Goal: Task Accomplishment & Management: Manage account settings

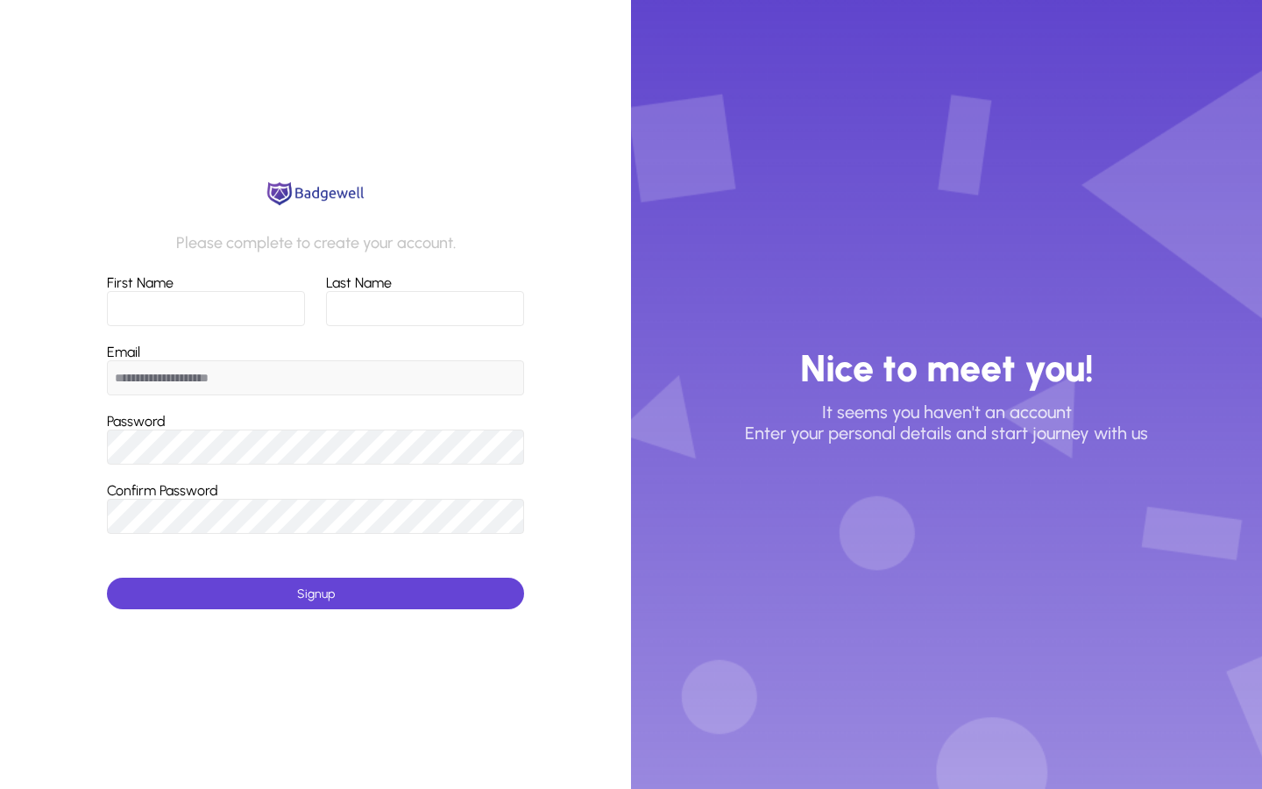
click at [266, 307] on input "First Name" at bounding box center [206, 308] width 198 height 35
type input "******"
type input "*******"
click at [254, 585] on span "submit" at bounding box center [315, 593] width 416 height 42
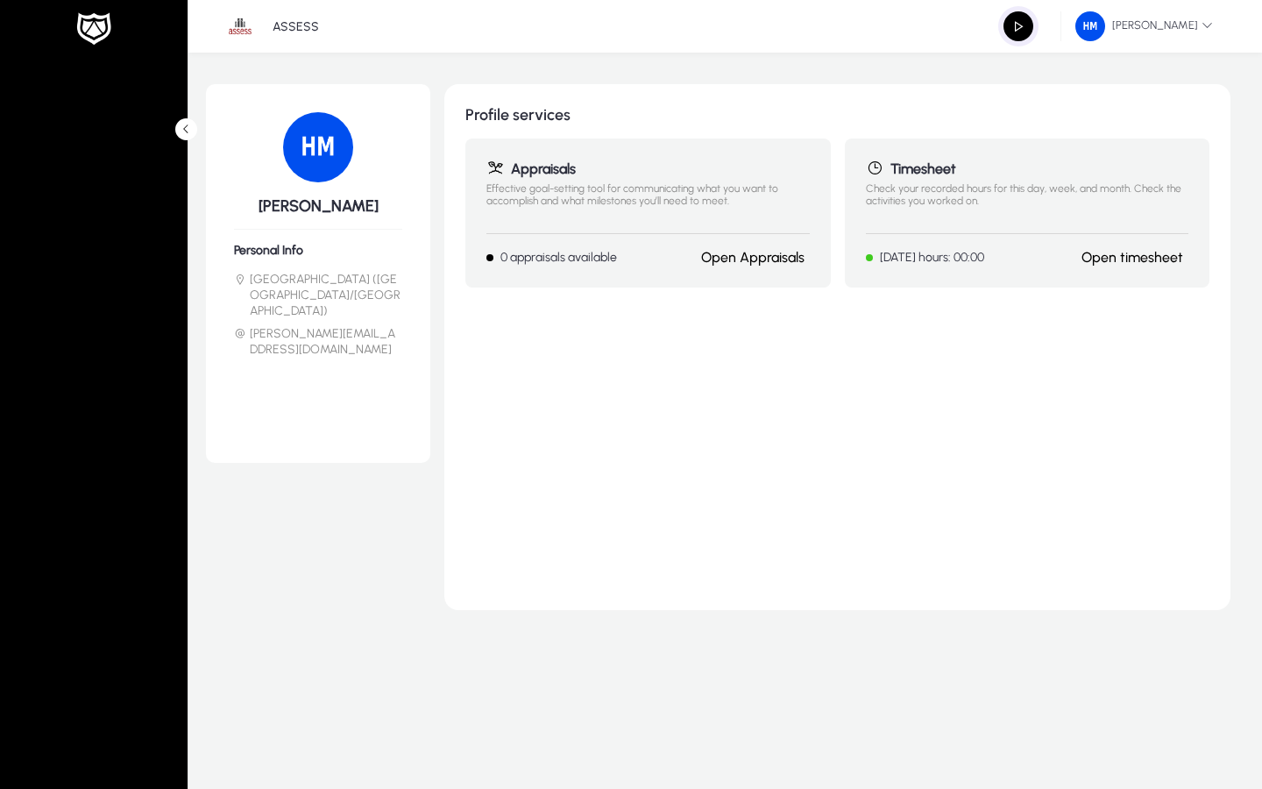
click at [188, 136] on button at bounding box center [186, 129] width 22 height 22
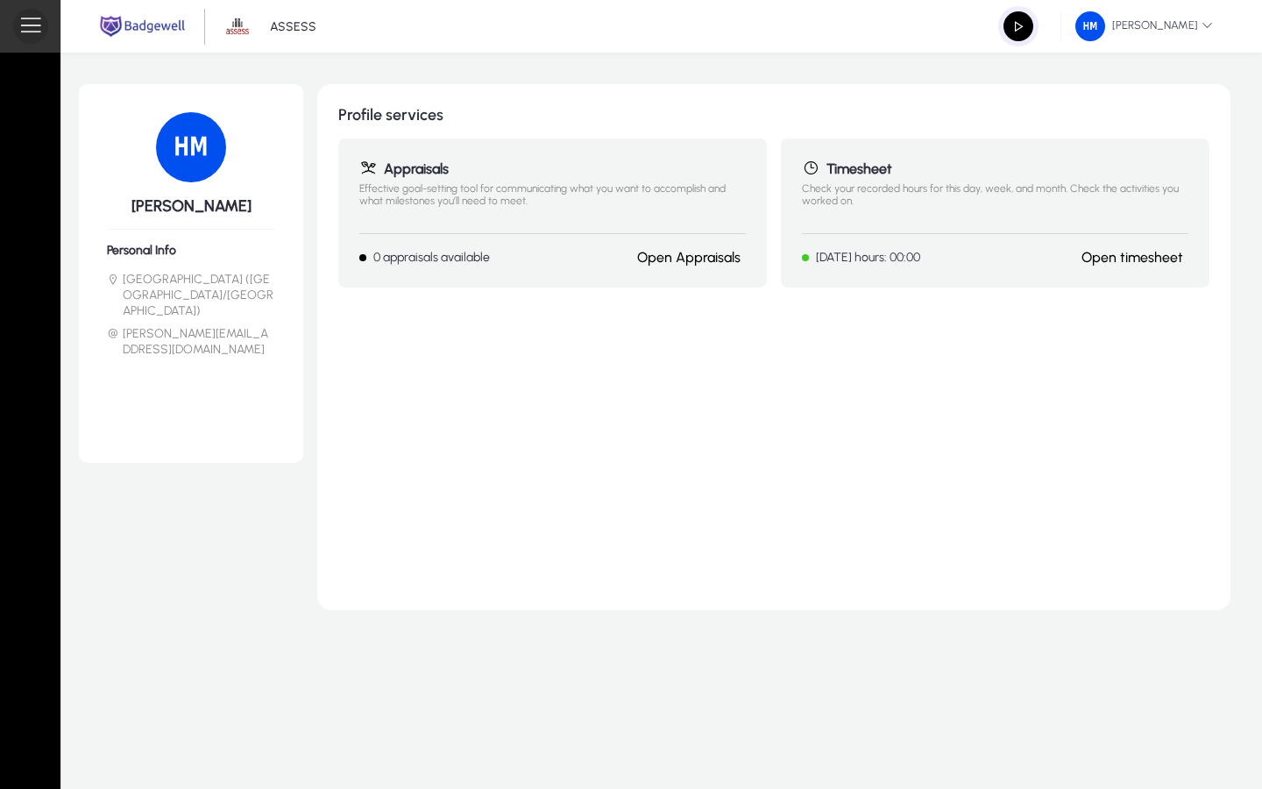
click at [30, 28] on span at bounding box center [30, 26] width 35 height 35
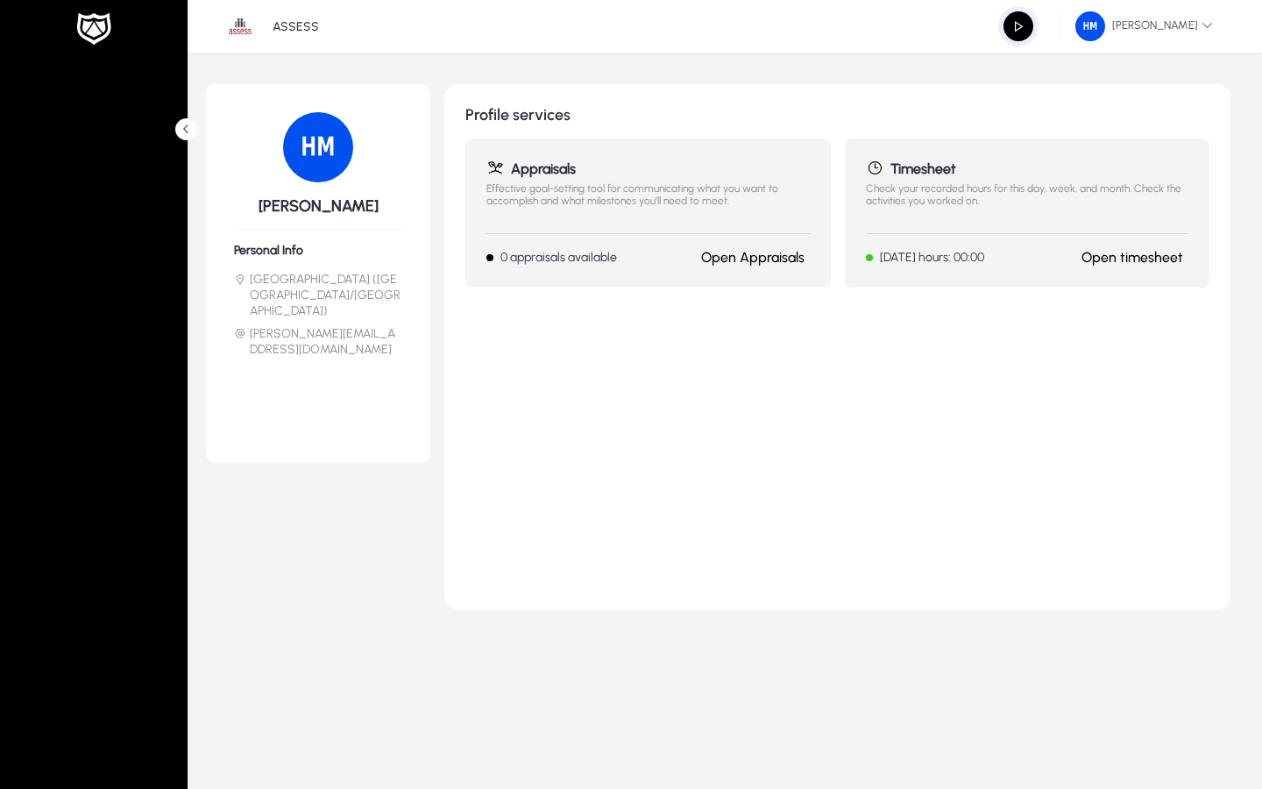
click at [188, 141] on mat-sidenav at bounding box center [94, 394] width 188 height 789
click at [187, 131] on icon at bounding box center [186, 129] width 11 height 11
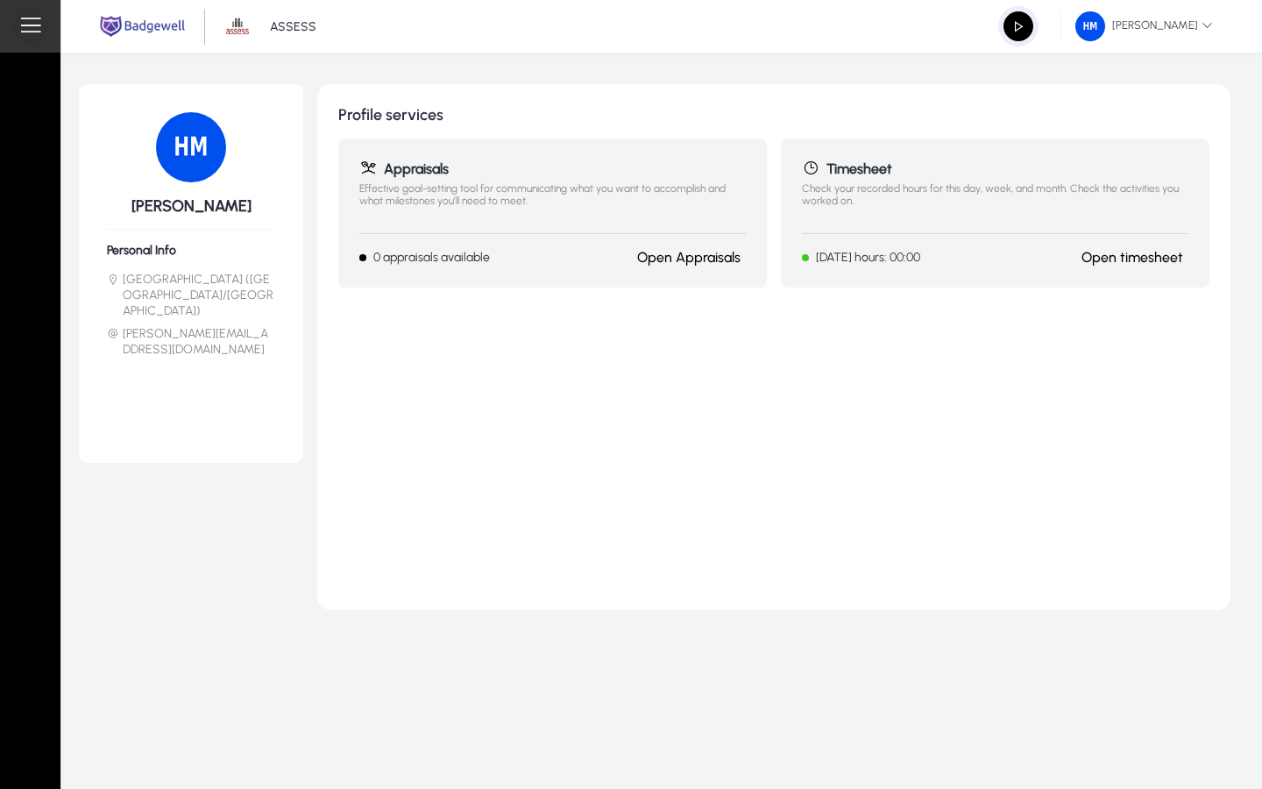
click at [39, 34] on span at bounding box center [30, 26] width 35 height 35
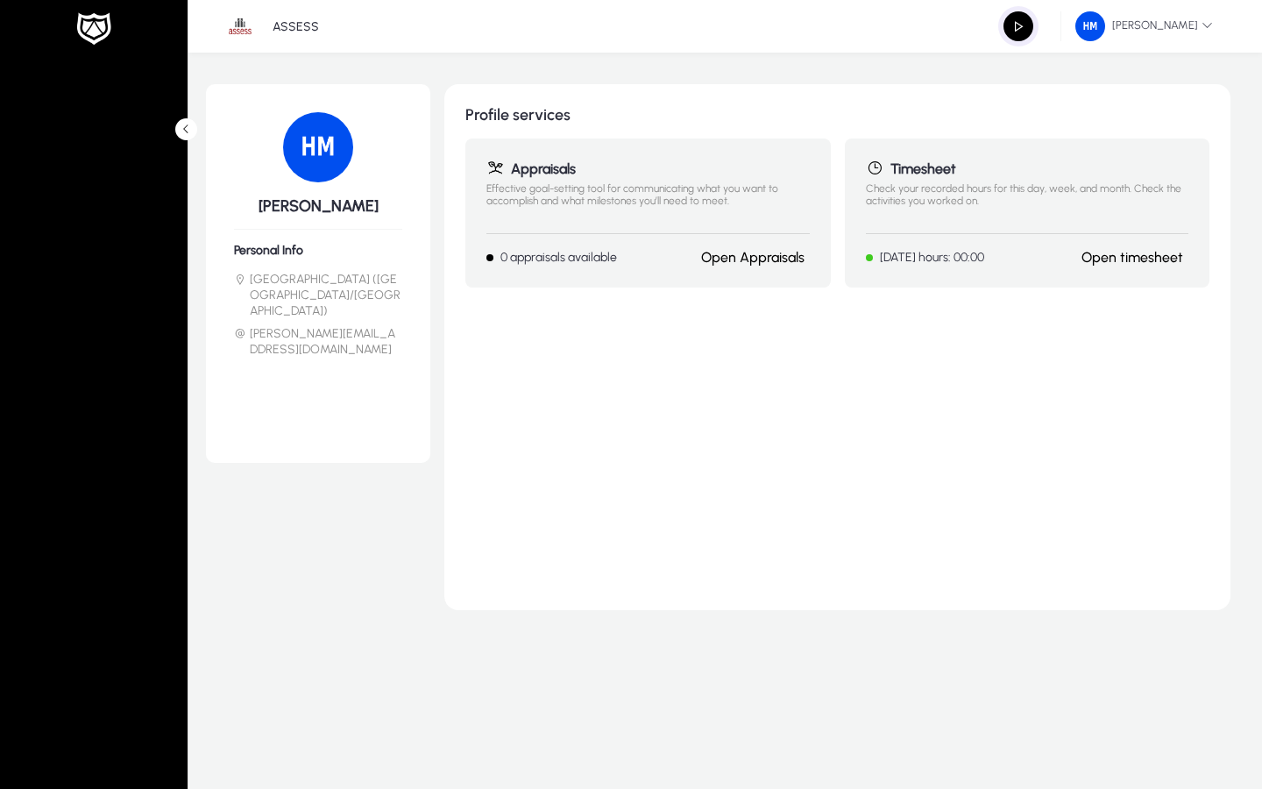
click at [184, 130] on icon at bounding box center [186, 129] width 11 height 11
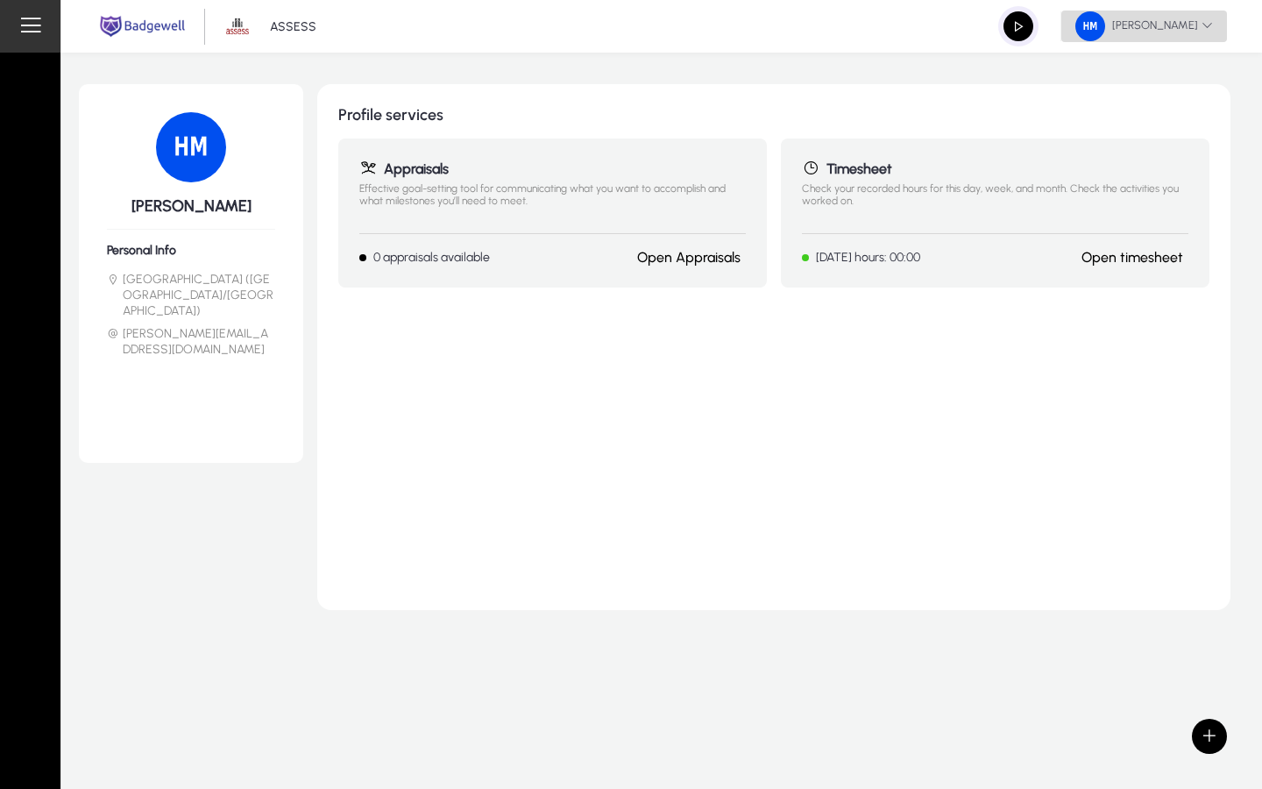
click at [1149, 39] on span "[PERSON_NAME]" at bounding box center [1144, 26] width 138 height 30
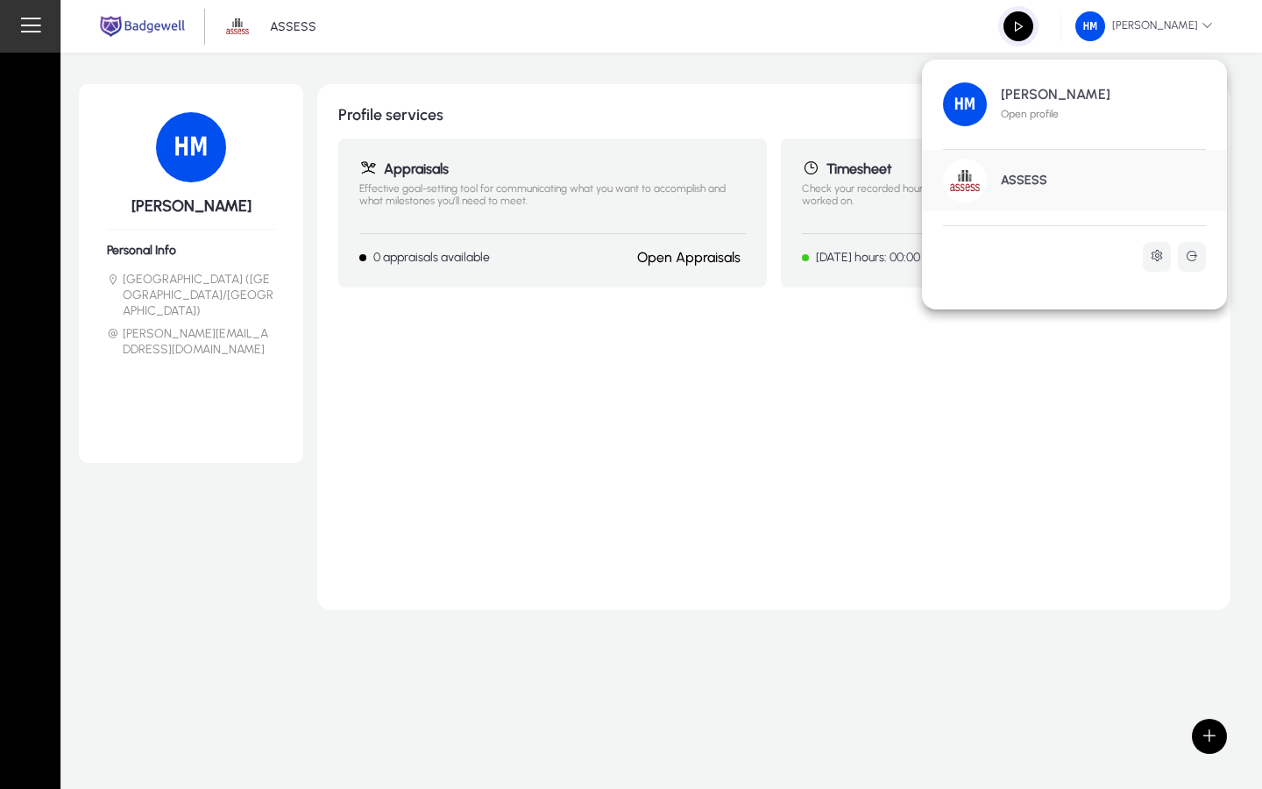
click at [1009, 188] on h1 "ASSESS" at bounding box center [1024, 181] width 46 height 16
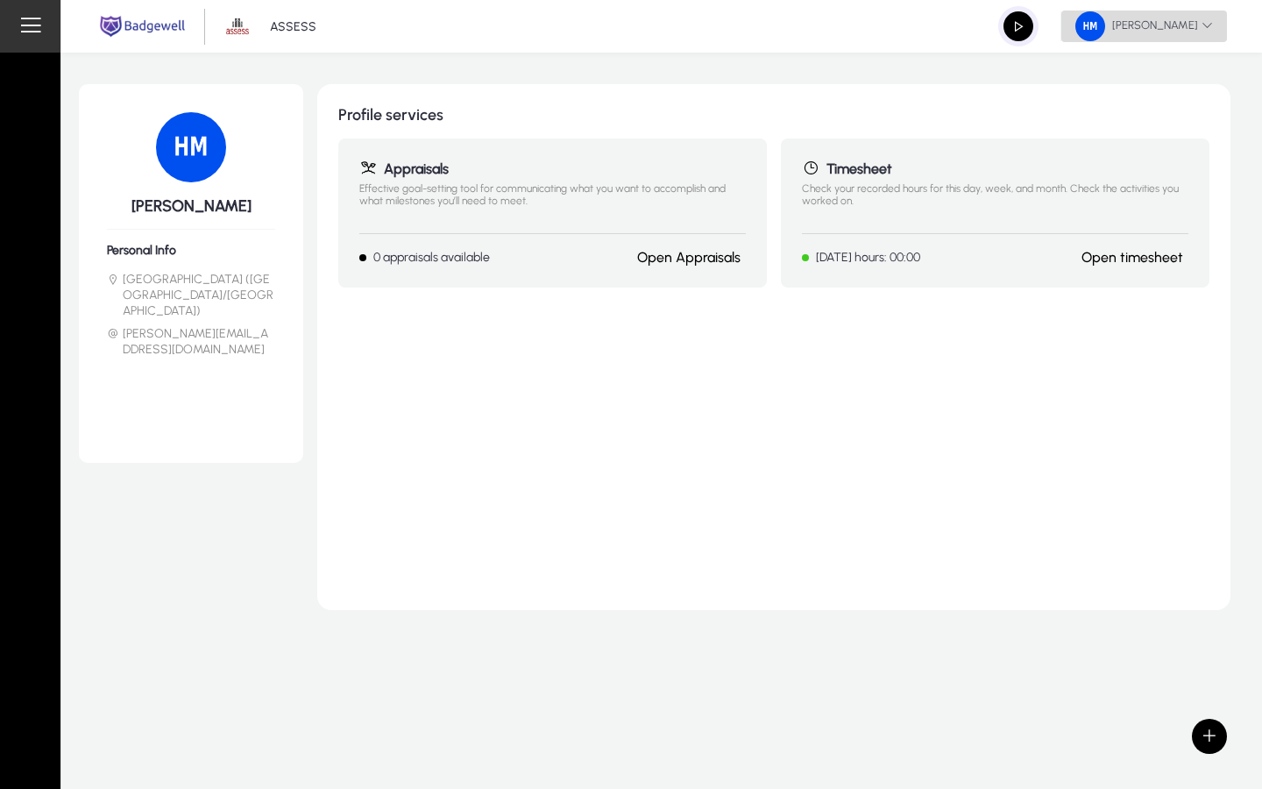
click at [1115, 26] on span "[PERSON_NAME]" at bounding box center [1144, 26] width 138 height 30
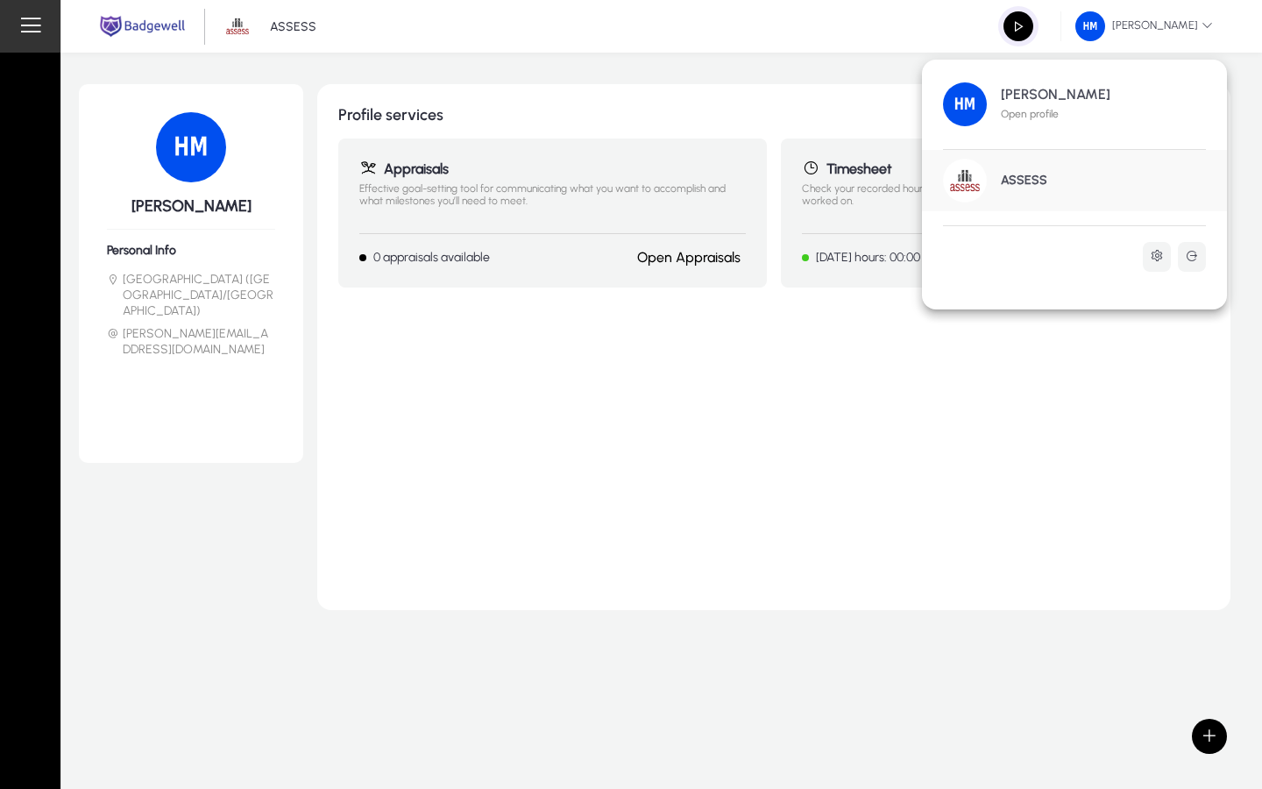
click at [960, 185] on img at bounding box center [965, 181] width 44 height 44
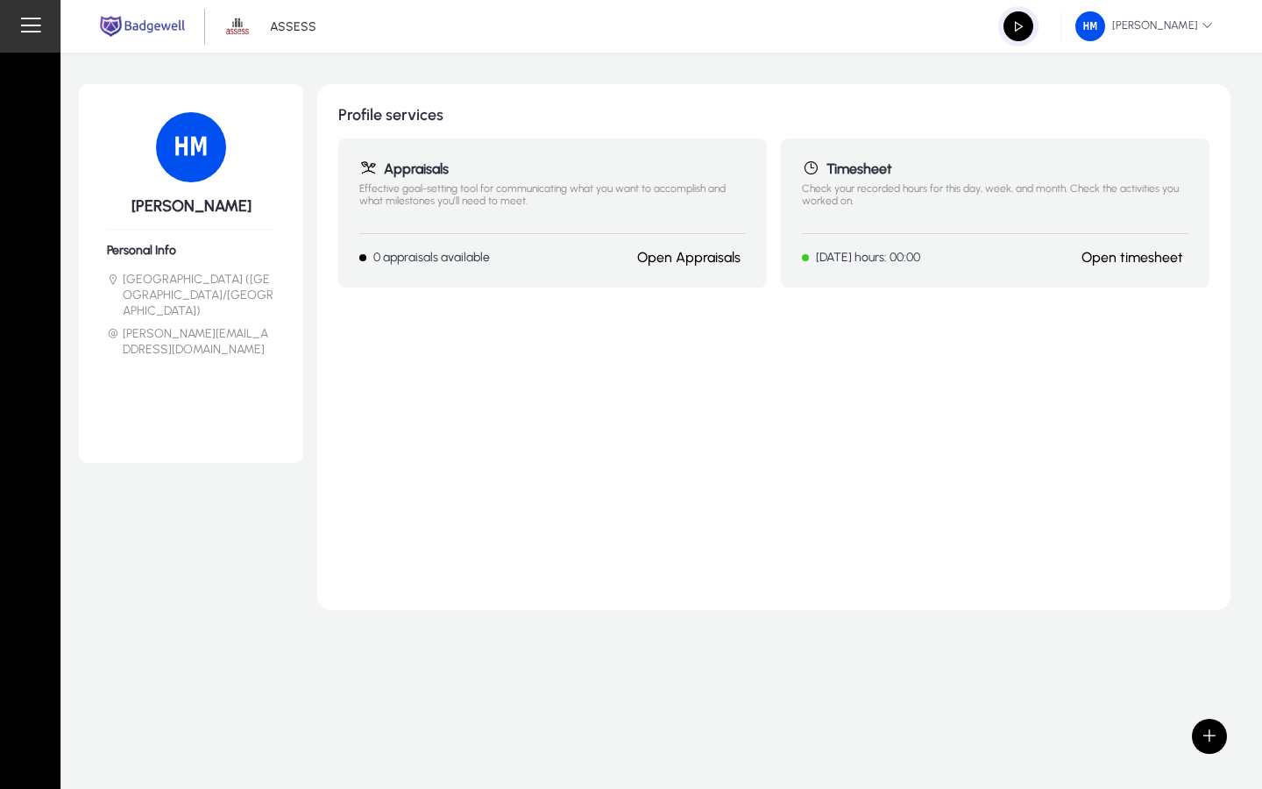
click at [241, 26] on img at bounding box center [237, 26] width 33 height 33
click at [1102, 18] on span "[PERSON_NAME]" at bounding box center [1144, 26] width 138 height 30
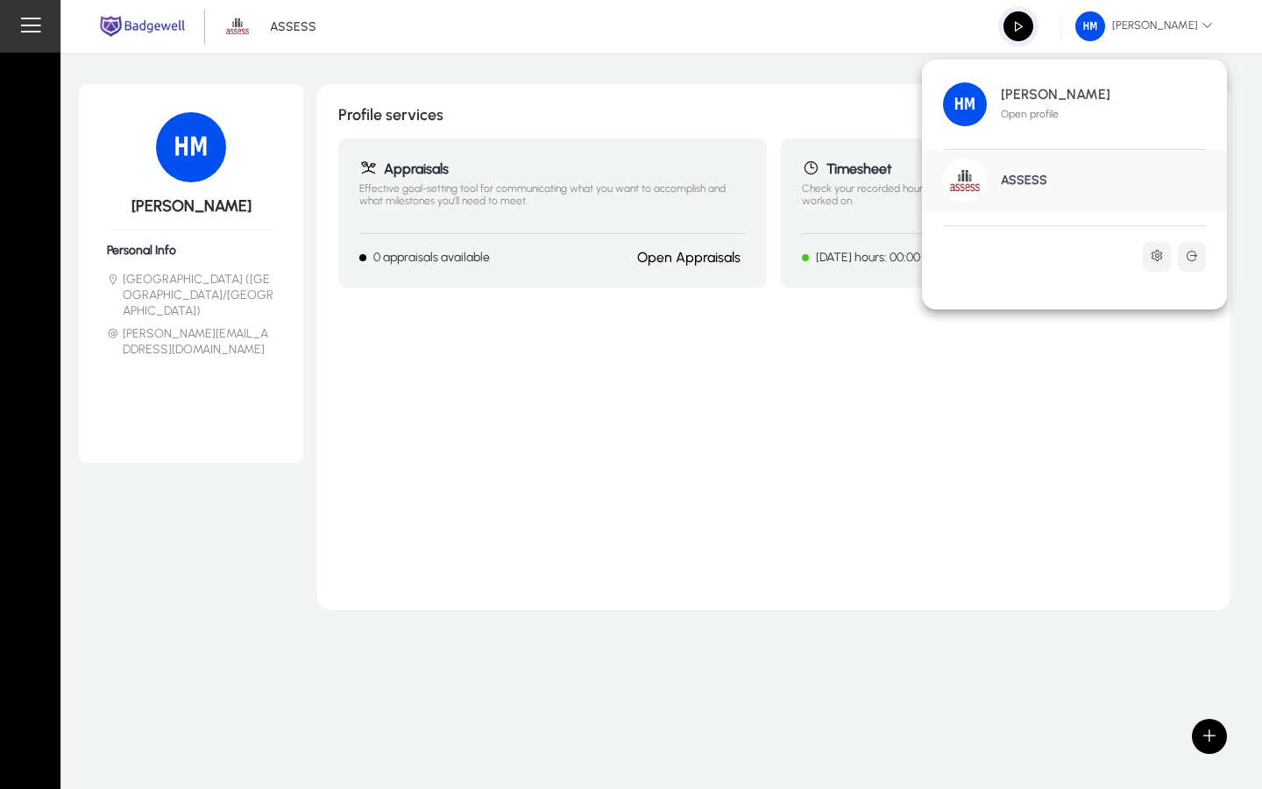
drag, startPoint x: 1028, startPoint y: 183, endPoint x: 1058, endPoint y: 165, distance: 35.0
click at [1034, 179] on h1 "ASSESS" at bounding box center [1024, 181] width 46 height 16
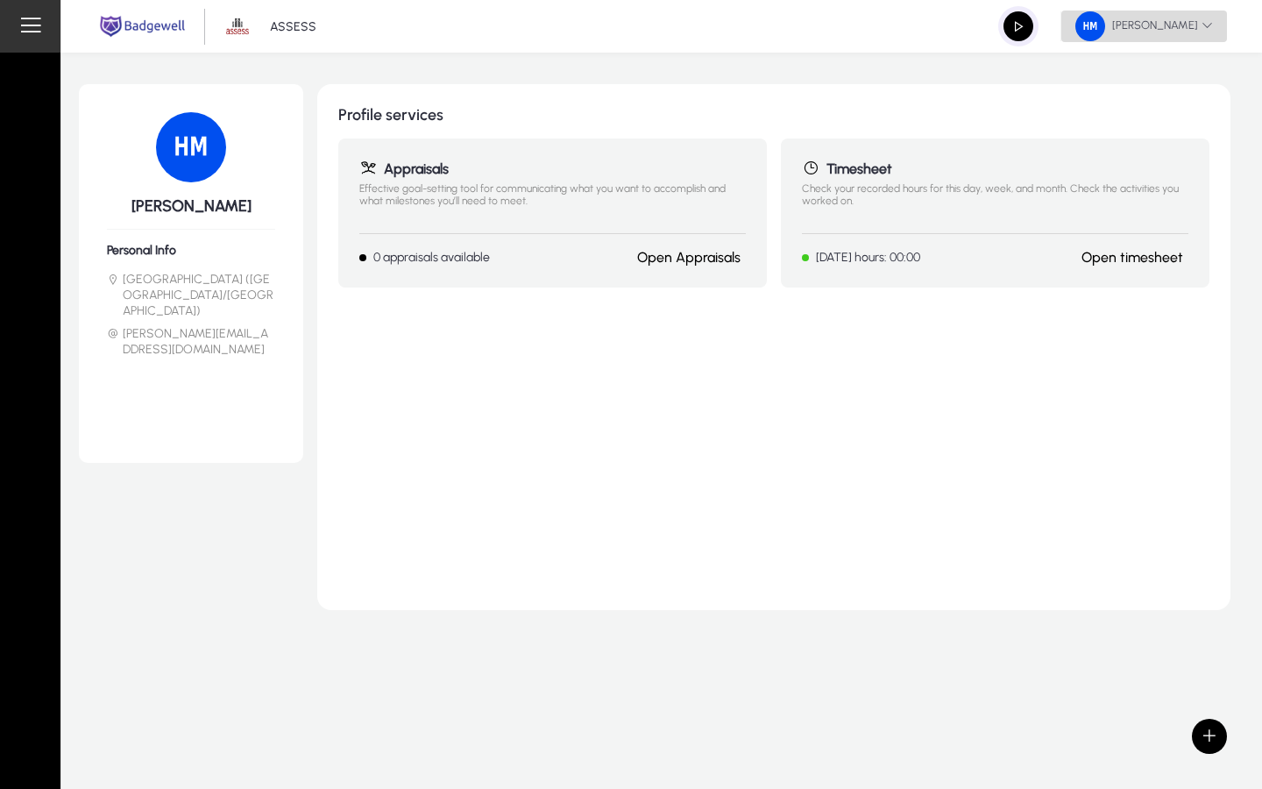
click at [1108, 28] on span "[PERSON_NAME]" at bounding box center [1144, 26] width 138 height 30
click at [1113, 31] on span "[PERSON_NAME]" at bounding box center [1144, 26] width 138 height 30
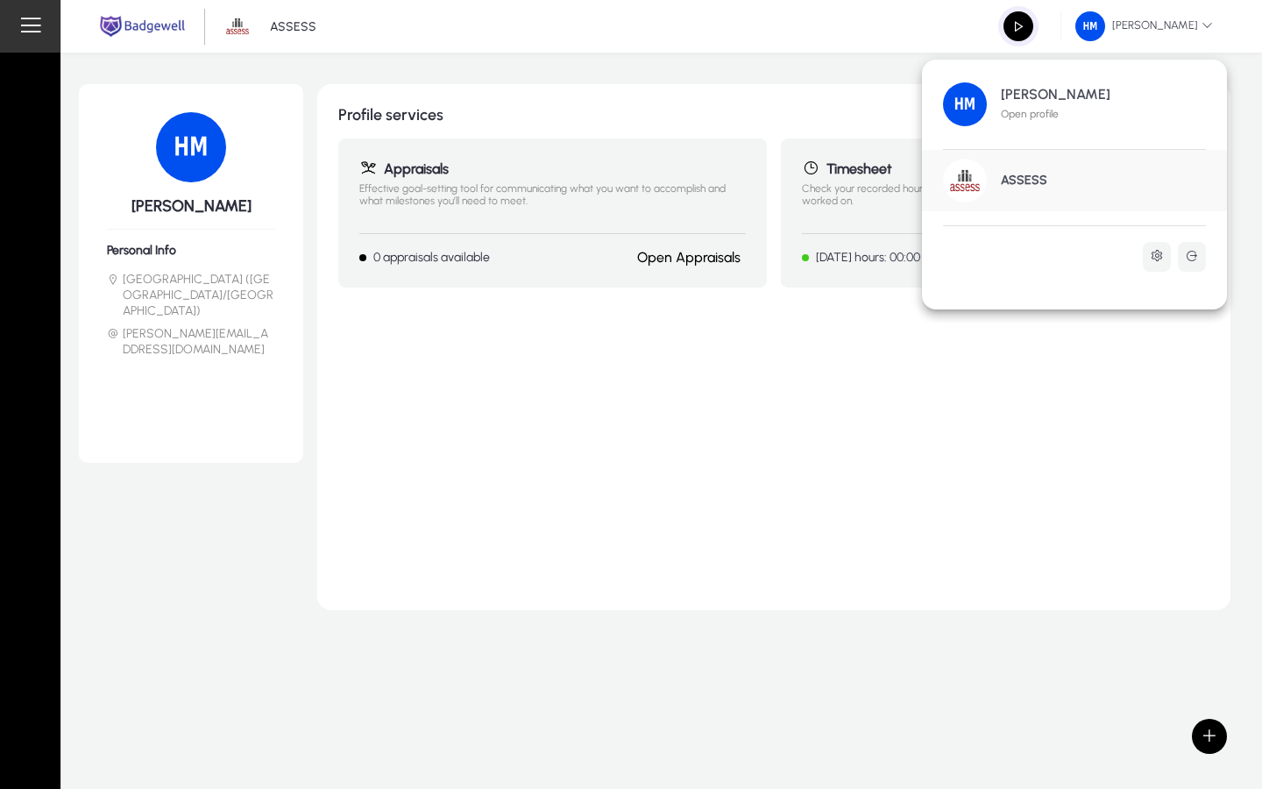
click at [1008, 180] on h1 "ASSESS" at bounding box center [1024, 181] width 46 height 16
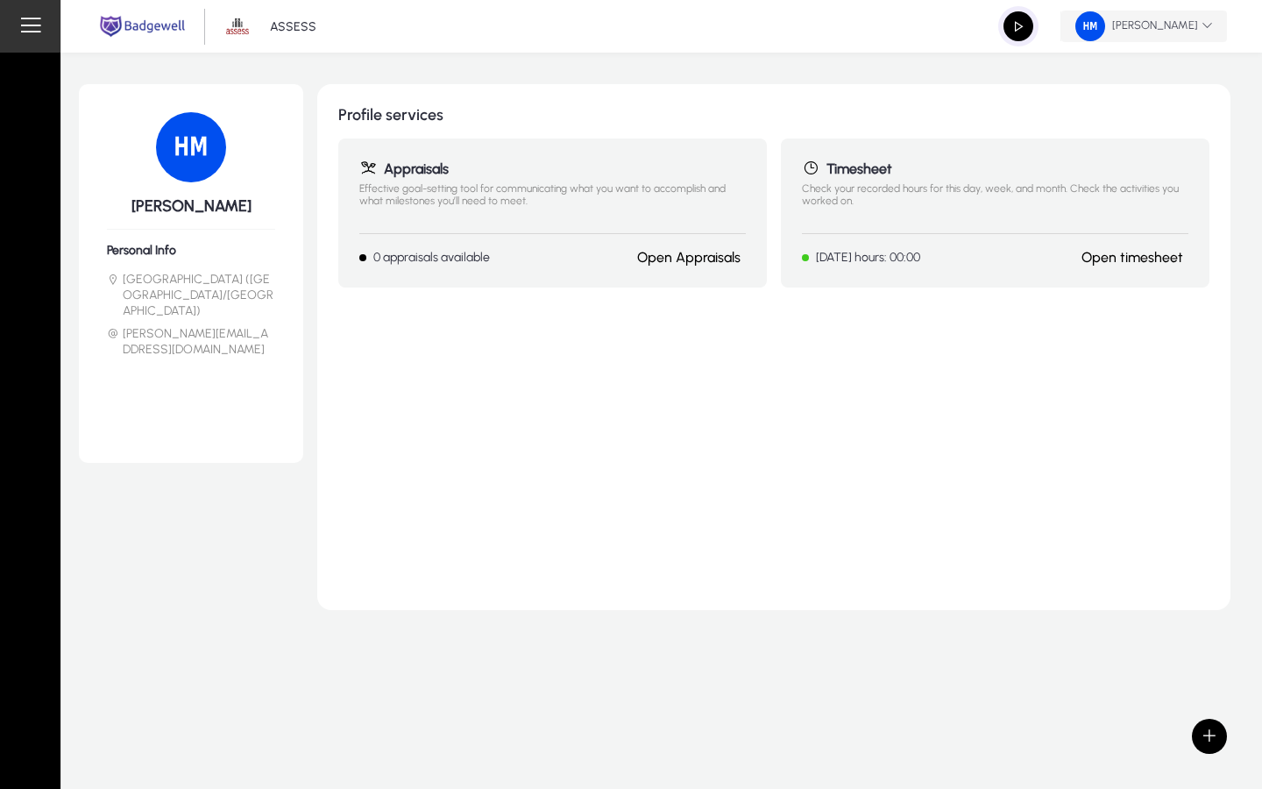
click at [1104, 27] on span "[PERSON_NAME]" at bounding box center [1144, 26] width 138 height 30
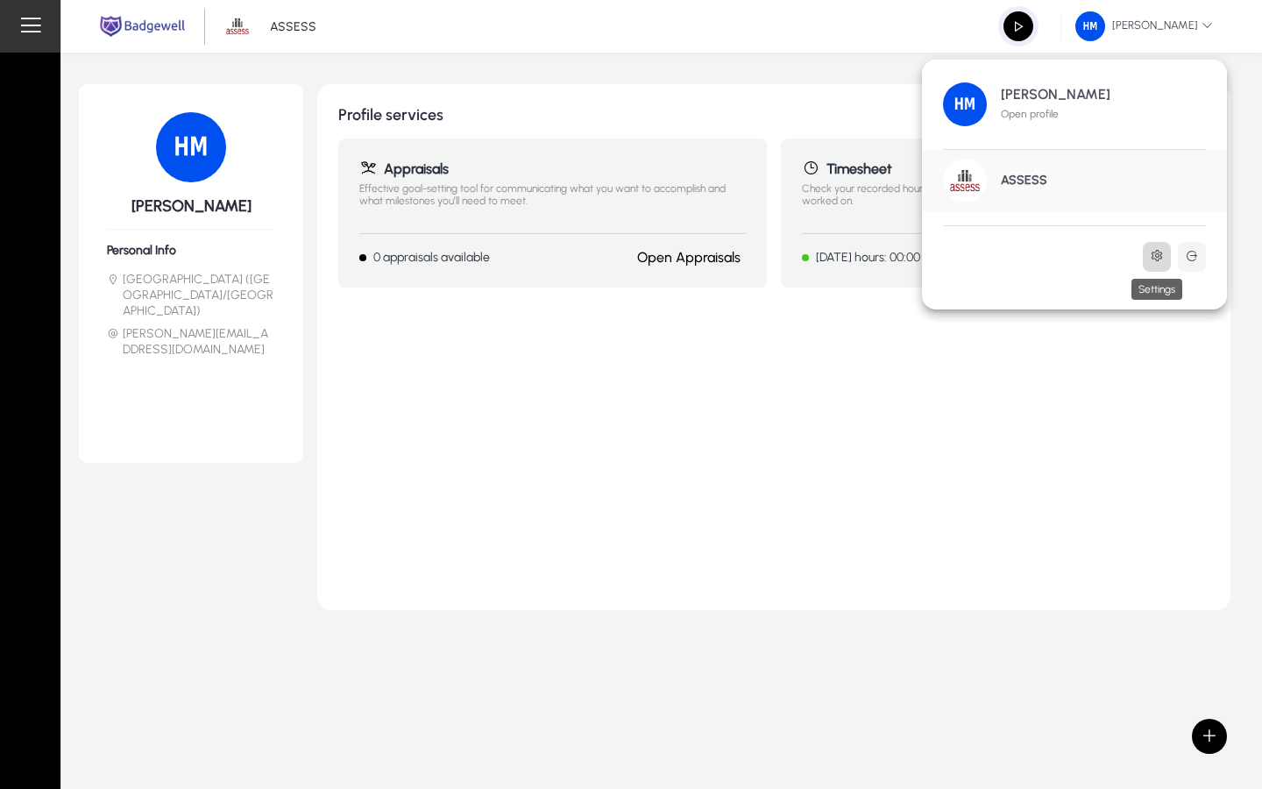
click at [1159, 255] on icon at bounding box center [1157, 256] width 14 height 14
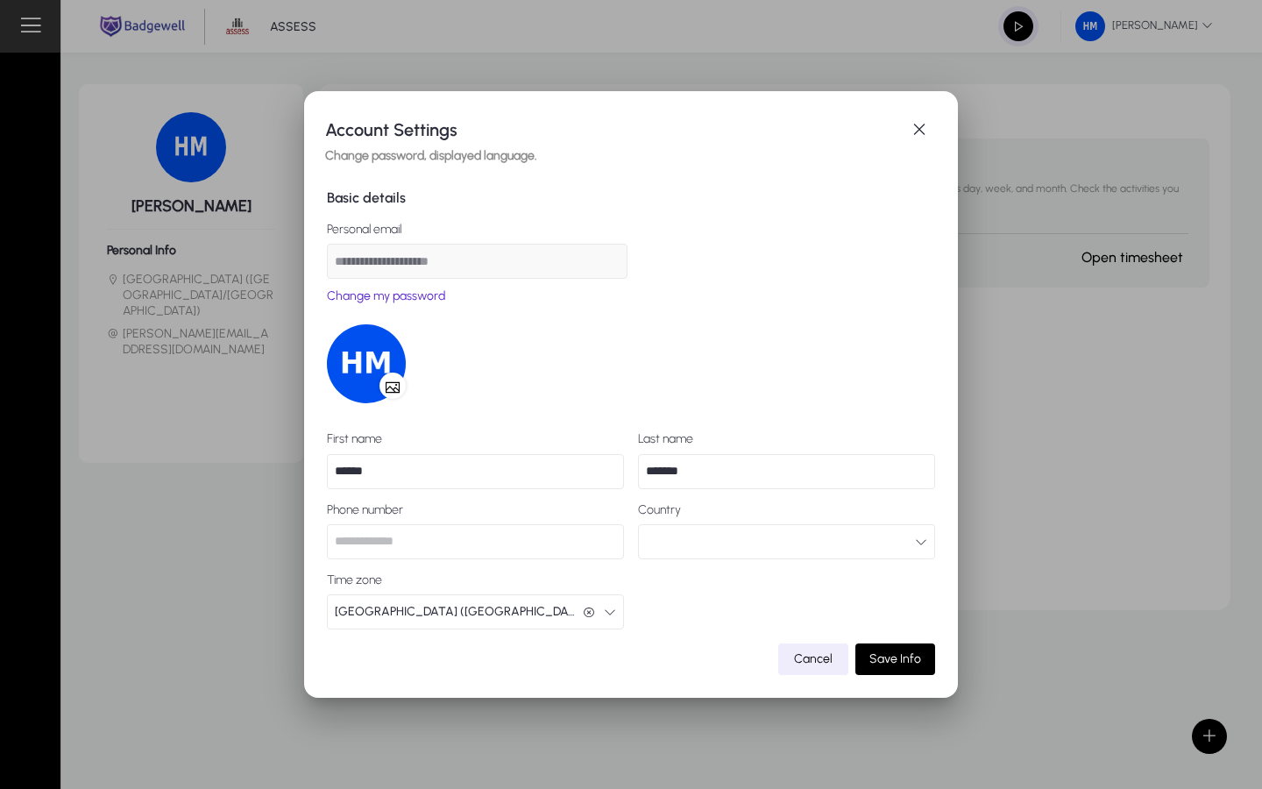
scroll to position [4, 0]
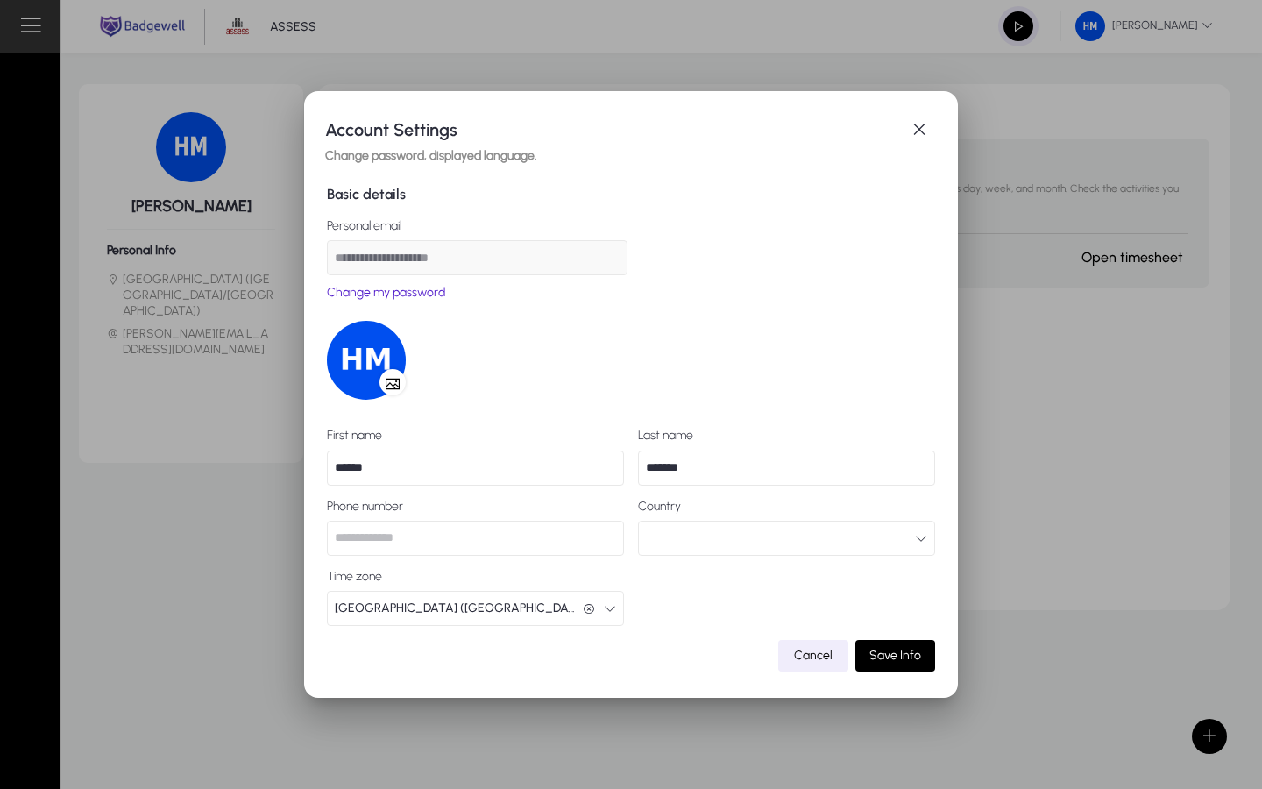
click at [822, 650] on span "Cancel" at bounding box center [813, 655] width 39 height 21
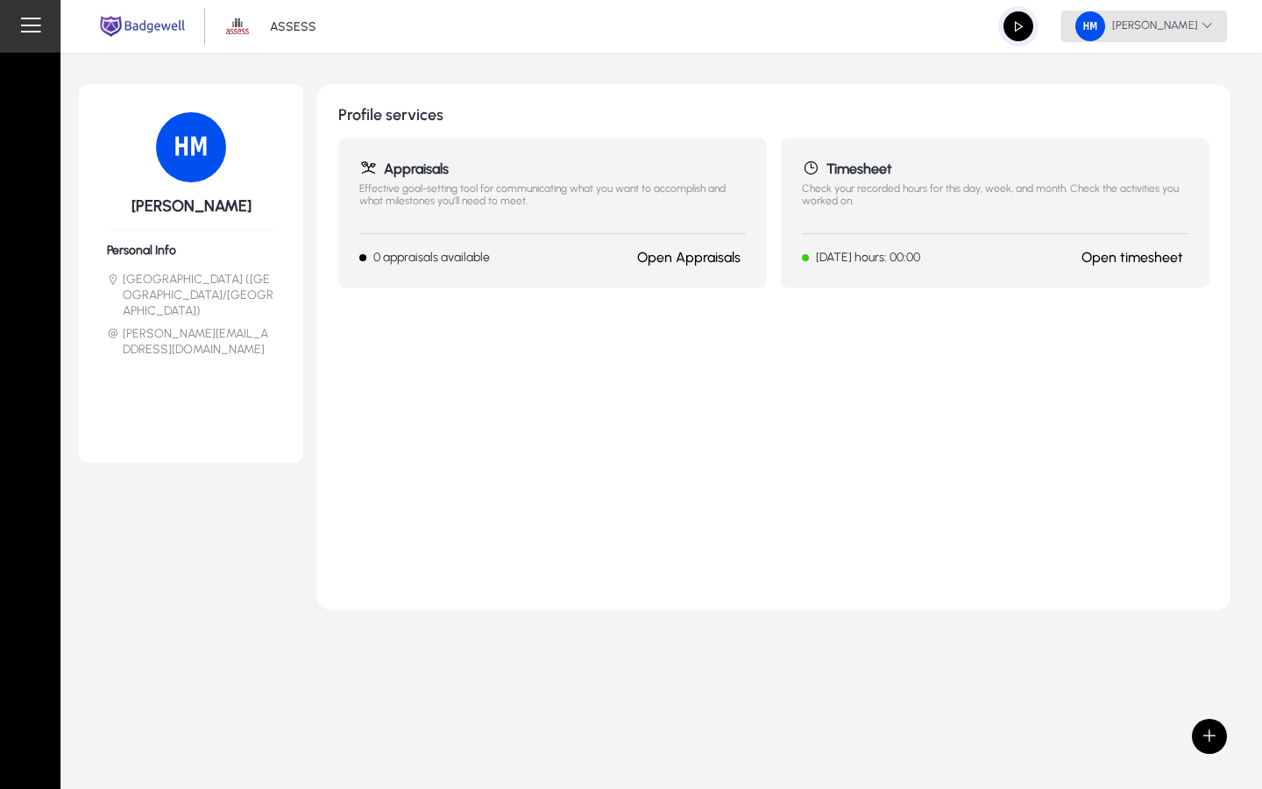
drag, startPoint x: 1113, startPoint y: 15, endPoint x: 1113, endPoint y: 688, distance: 673.2
click at [1113, 15] on span "[PERSON_NAME]" at bounding box center [1144, 26] width 138 height 30
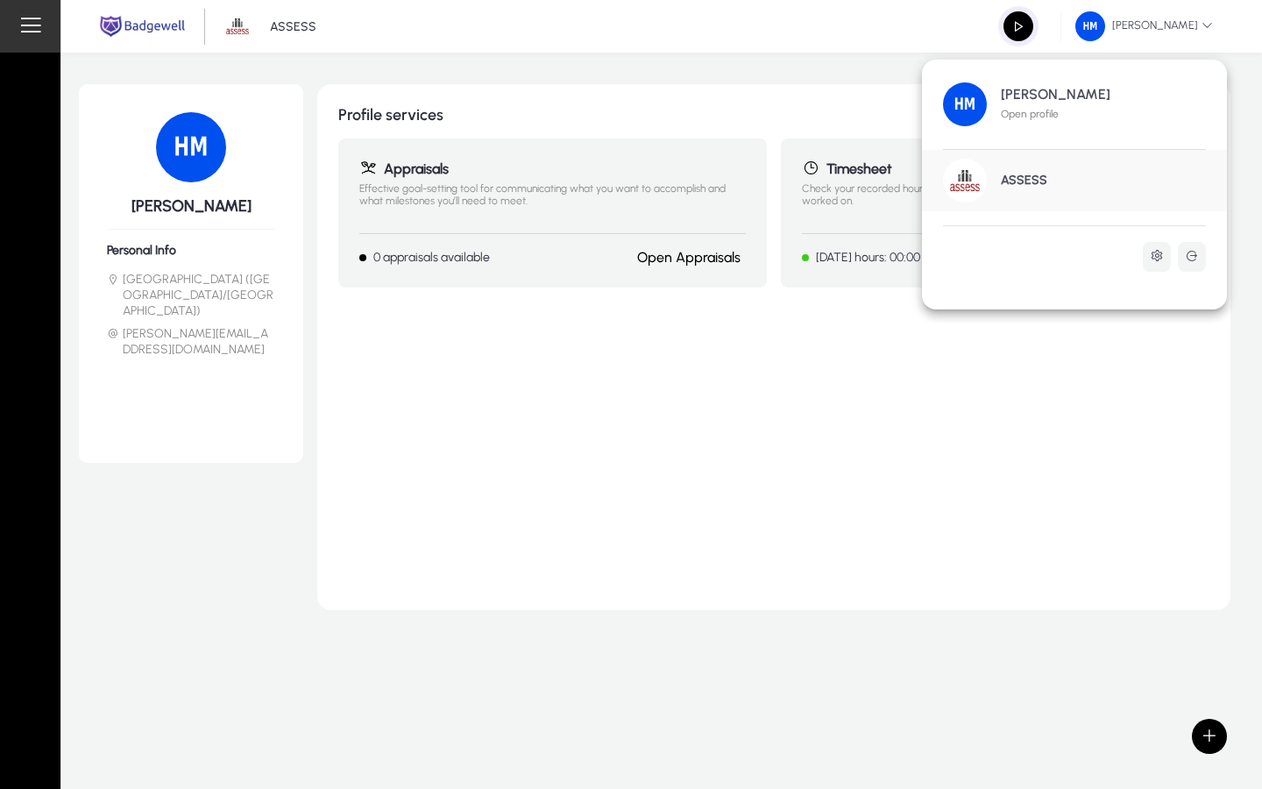
click at [1030, 181] on h1 "ASSESS" at bounding box center [1024, 181] width 46 height 16
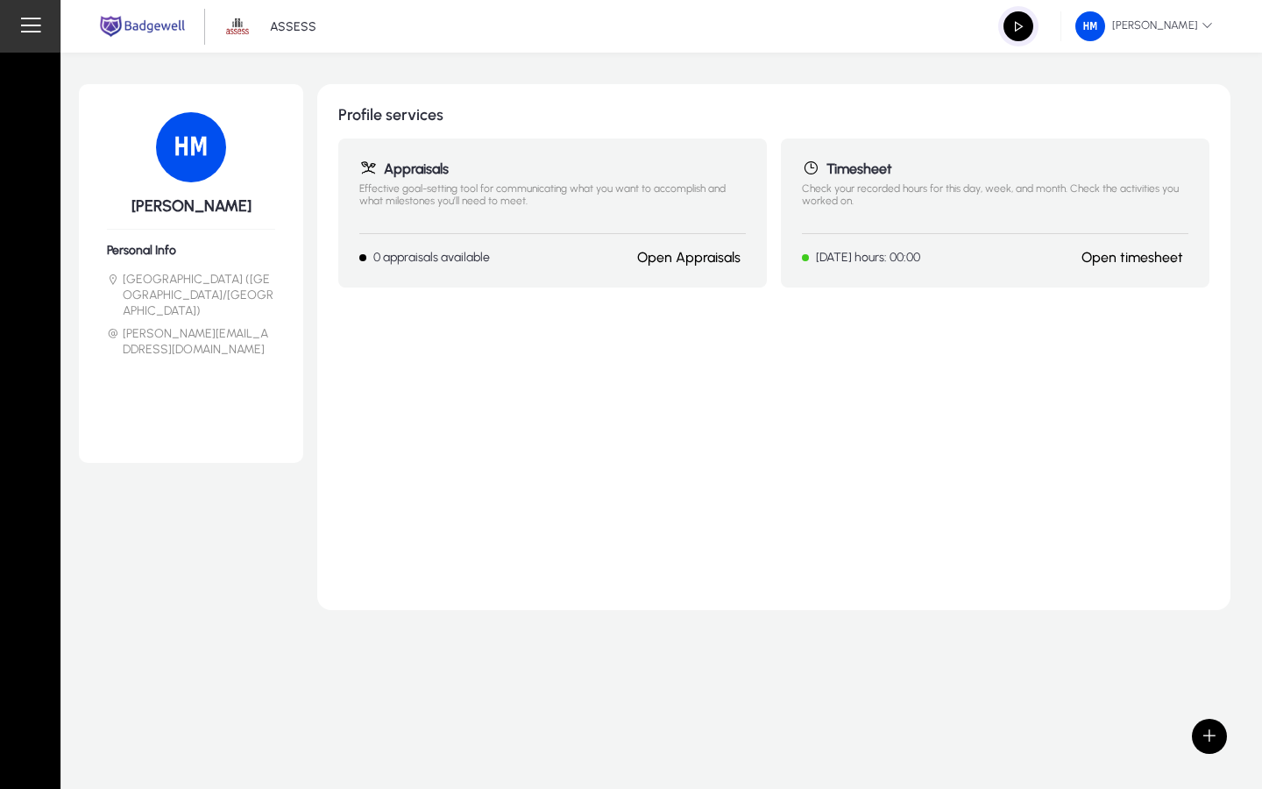
click at [42, 18] on span at bounding box center [30, 26] width 35 height 35
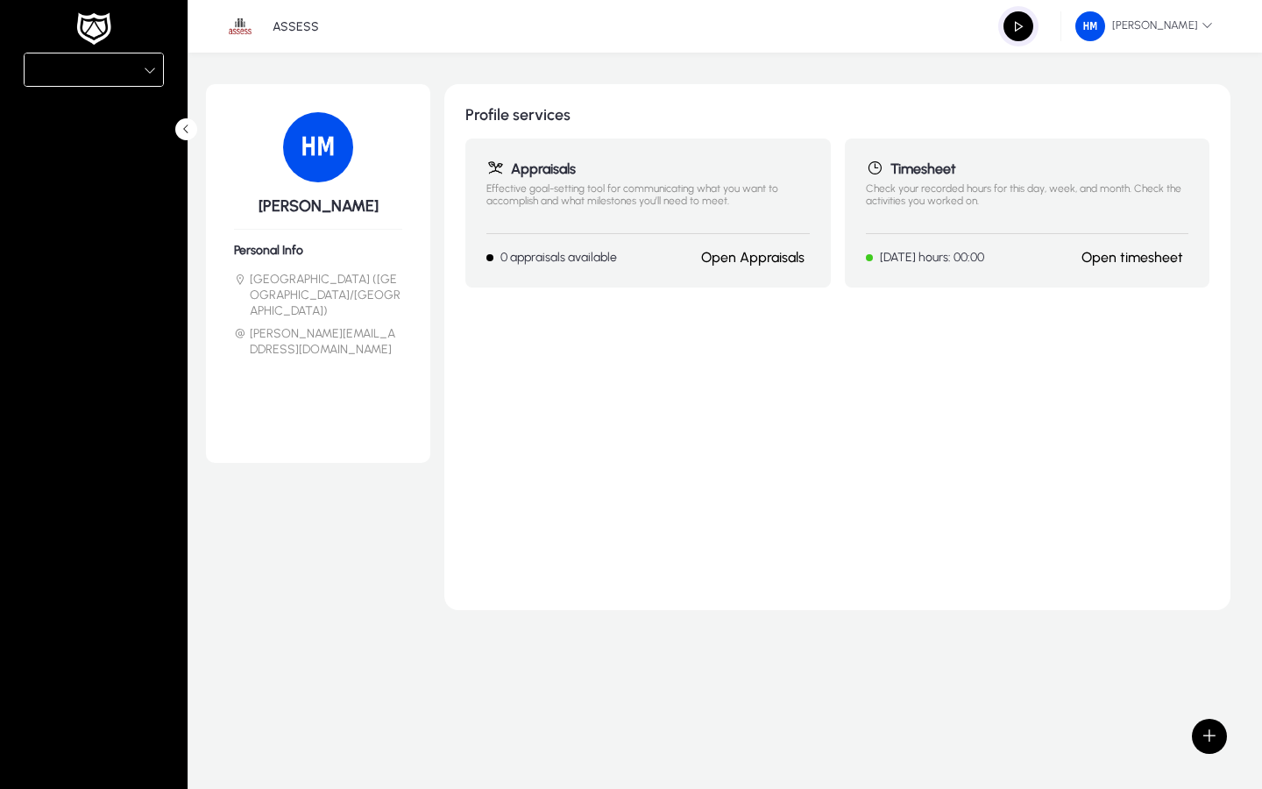
click at [134, 56] on div at bounding box center [94, 69] width 138 height 32
click at [106, 99] on mat-option "Sales" at bounding box center [95, 104] width 140 height 37
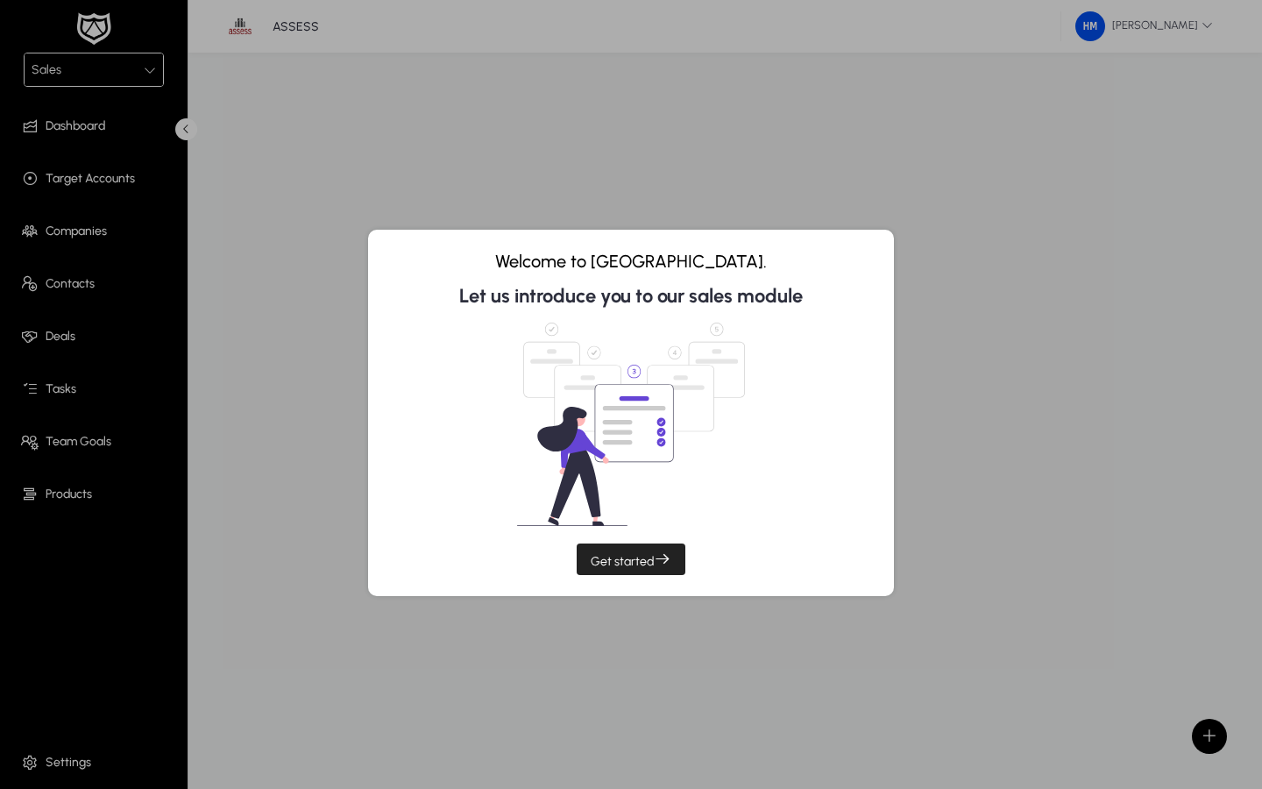
click at [653, 560] on span "Get started" at bounding box center [631, 559] width 81 height 18
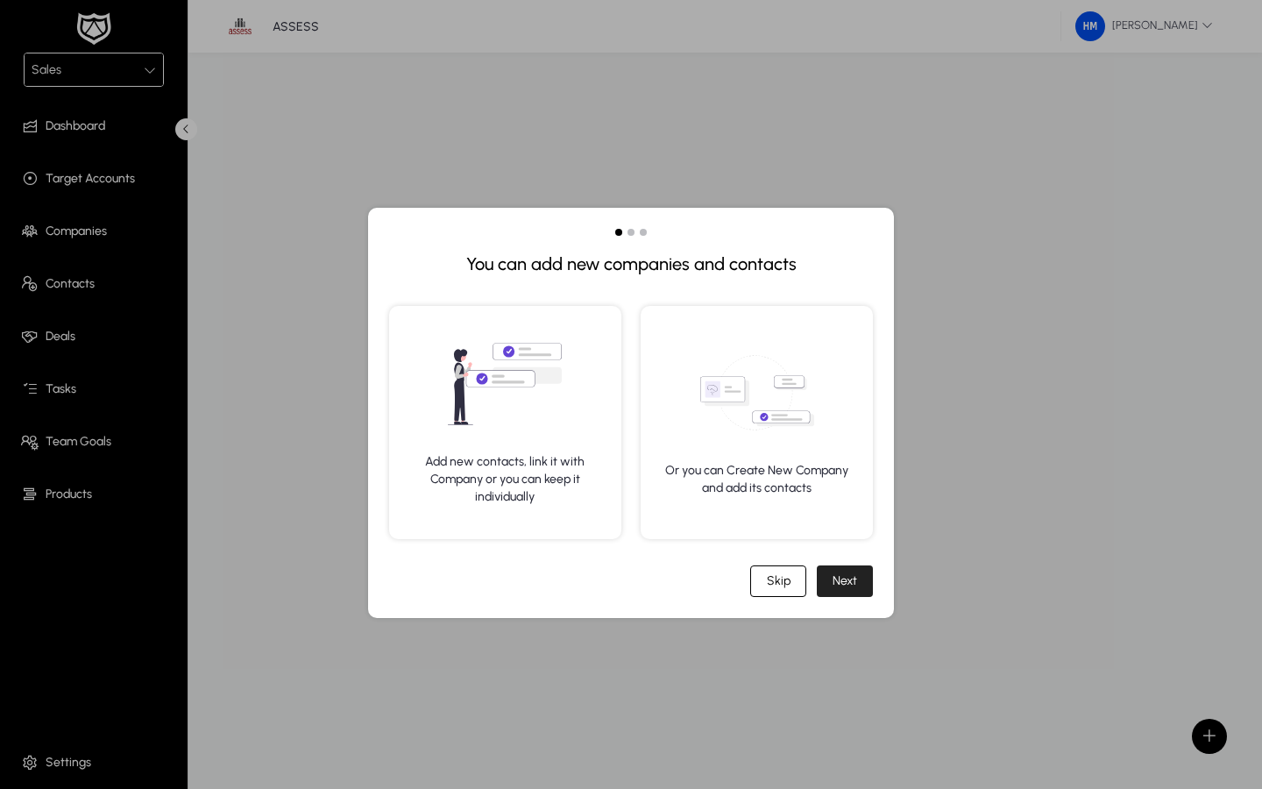
click at [843, 586] on div "Next" at bounding box center [845, 580] width 25 height 15
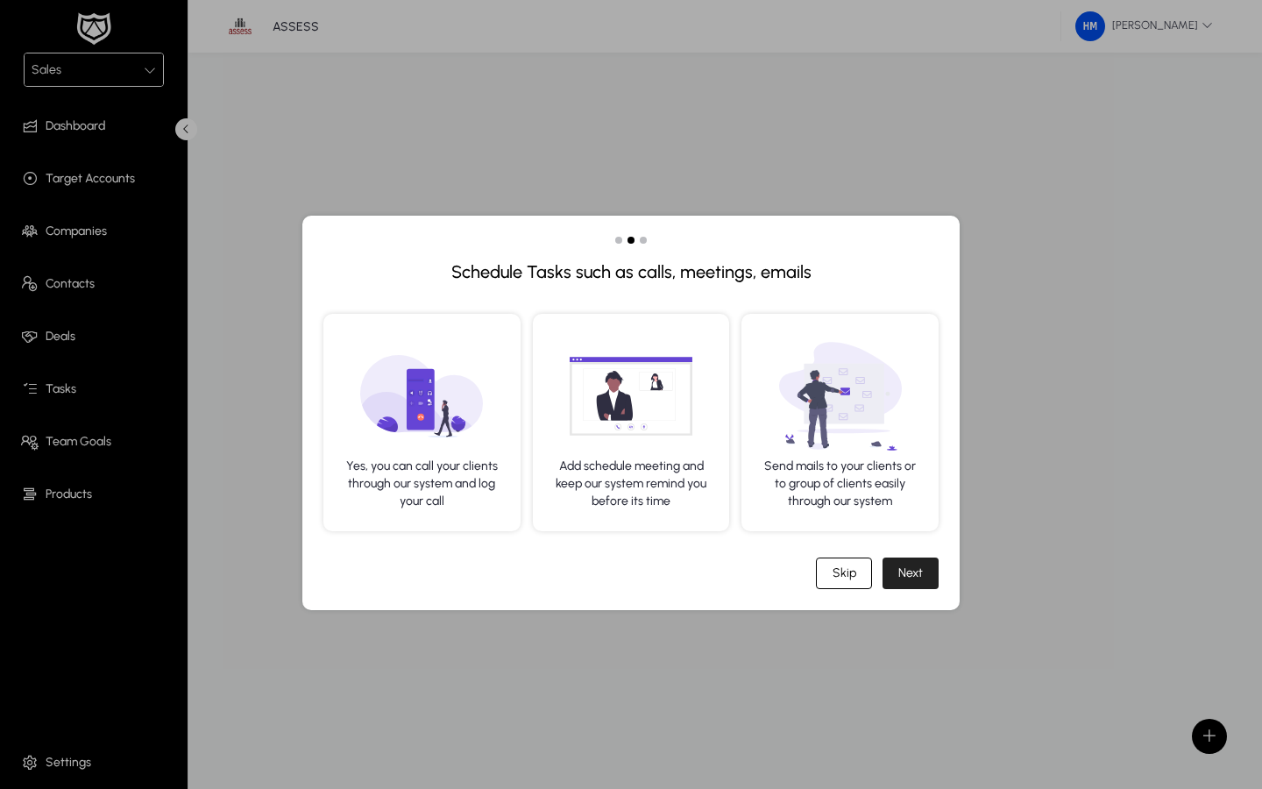
click at [918, 575] on div "Next" at bounding box center [910, 572] width 25 height 15
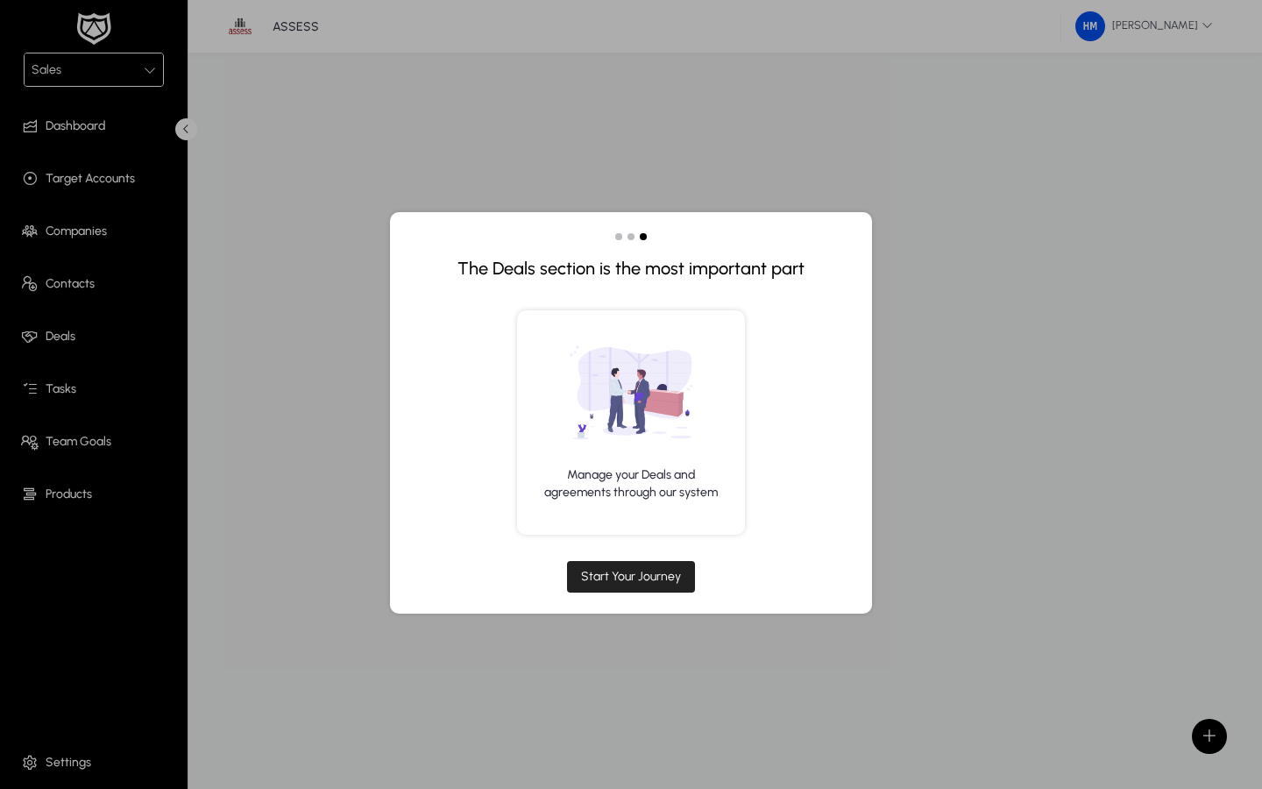
click at [660, 572] on div "Start Your Journey" at bounding box center [631, 576] width 100 height 15
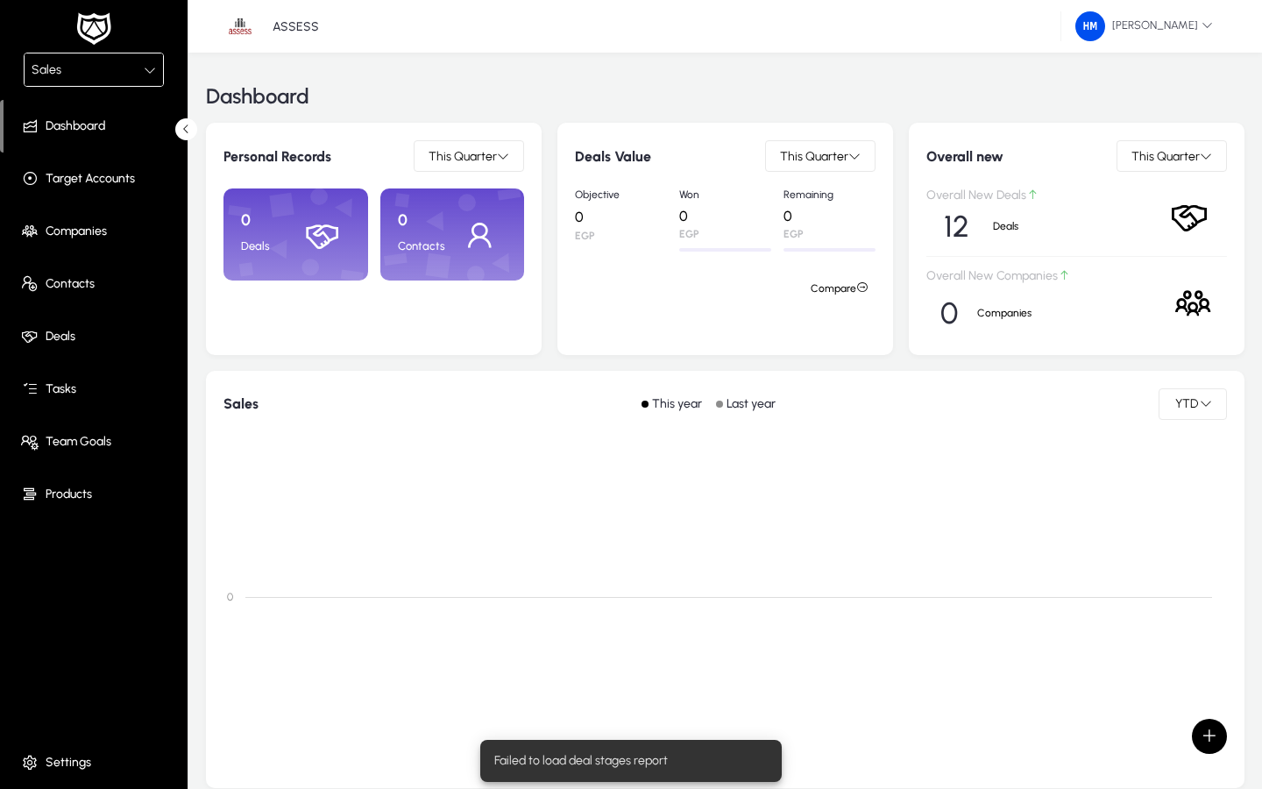
click at [108, 234] on span "Companies" at bounding box center [98, 232] width 188 height 18
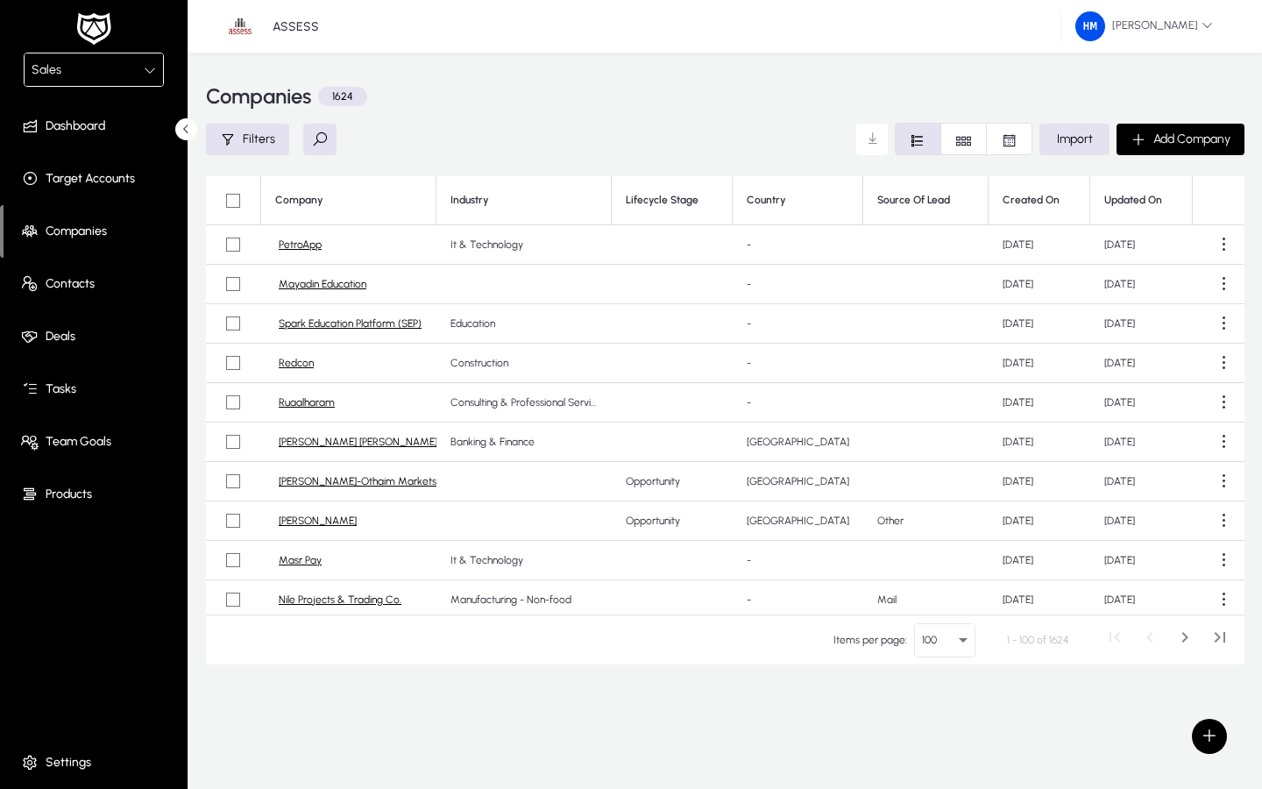
click at [117, 135] on span at bounding box center [98, 126] width 188 height 42
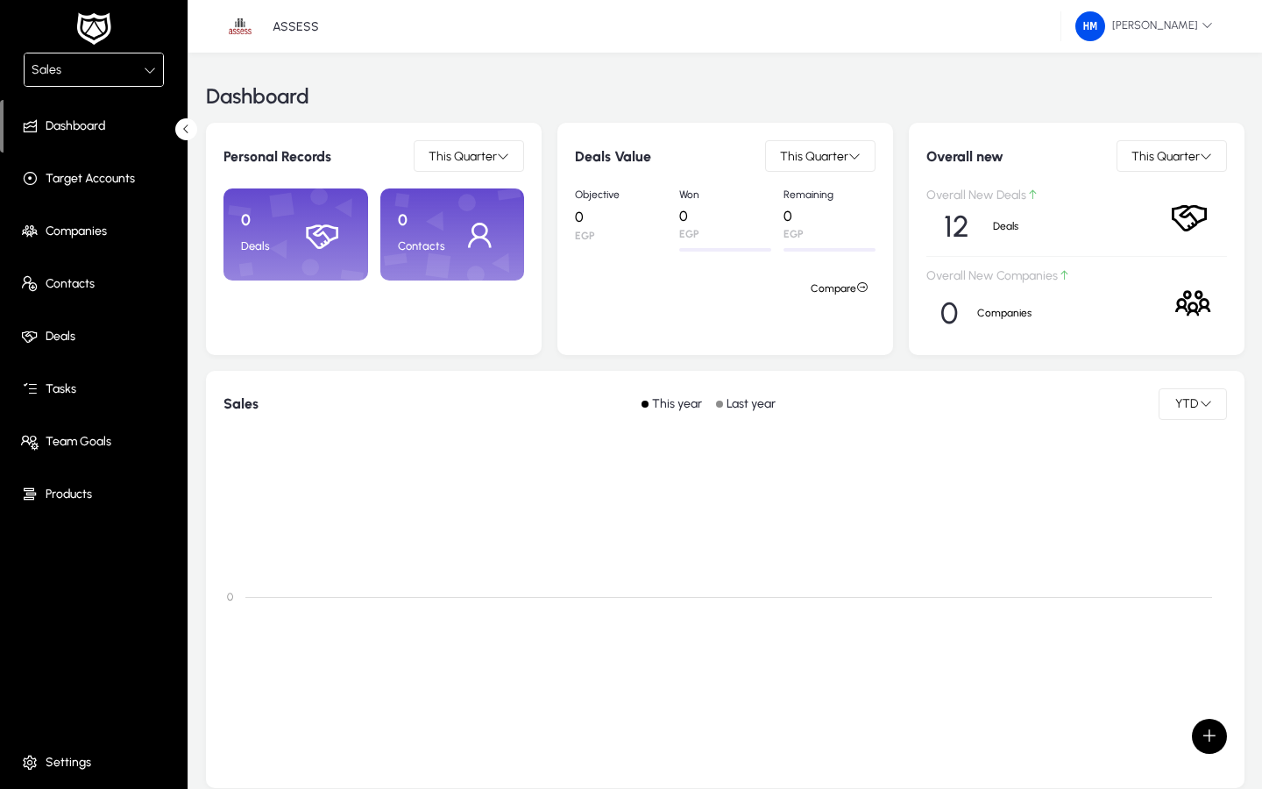
click at [104, 229] on span "Companies" at bounding box center [98, 232] width 188 height 18
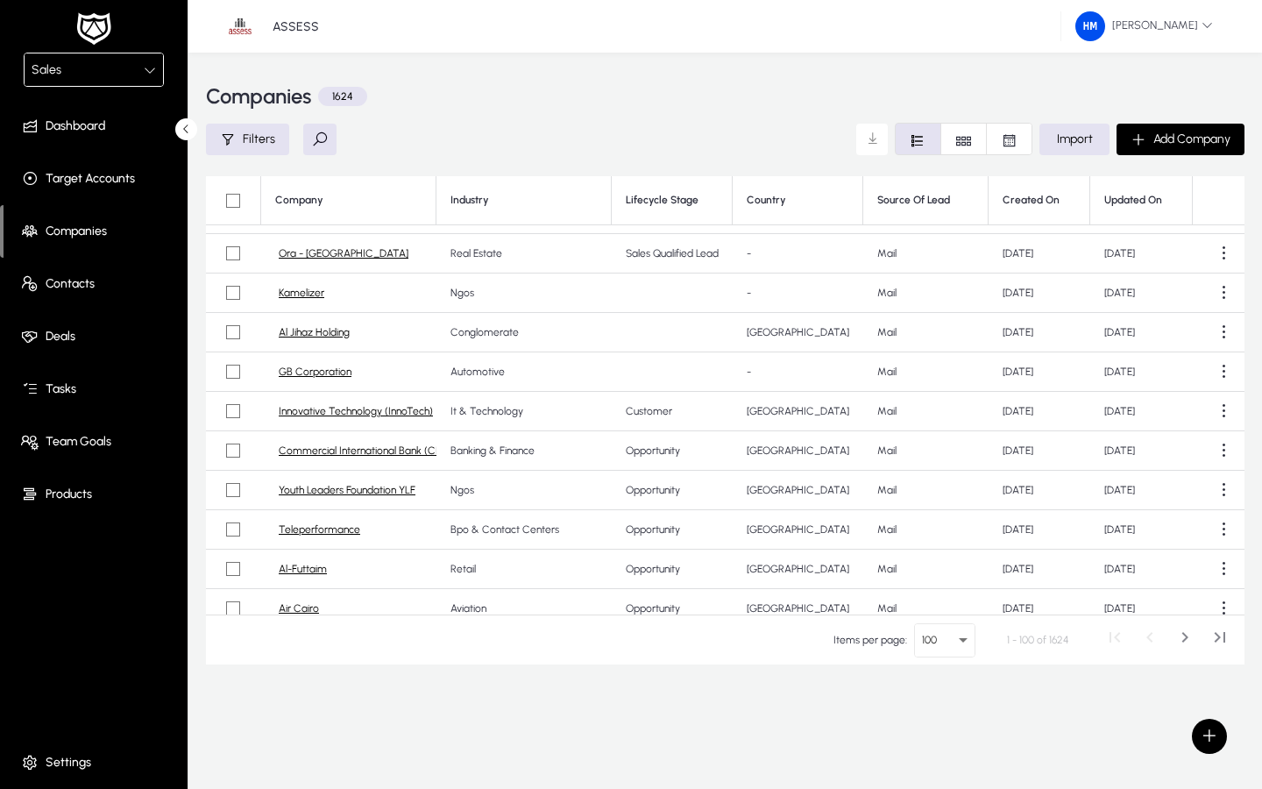
scroll to position [203, 0]
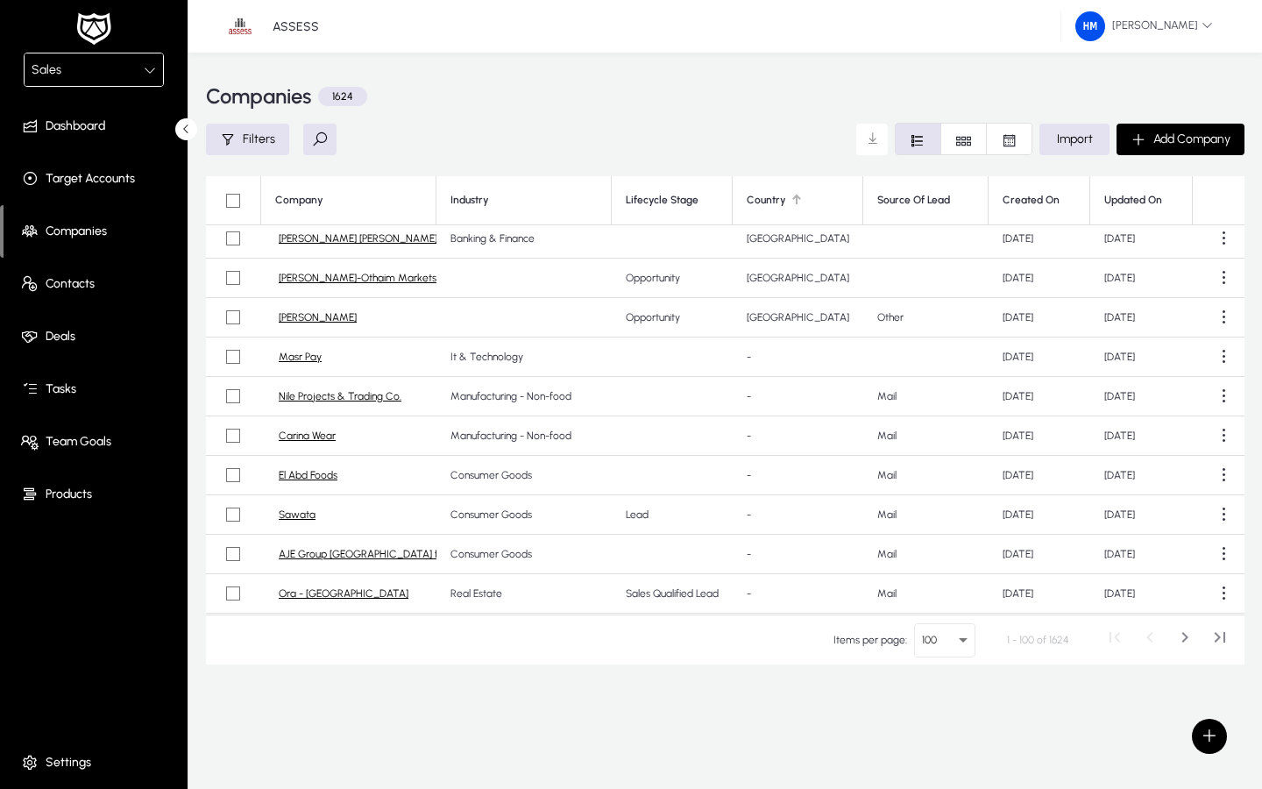
click at [778, 202] on div "Country" at bounding box center [766, 200] width 39 height 13
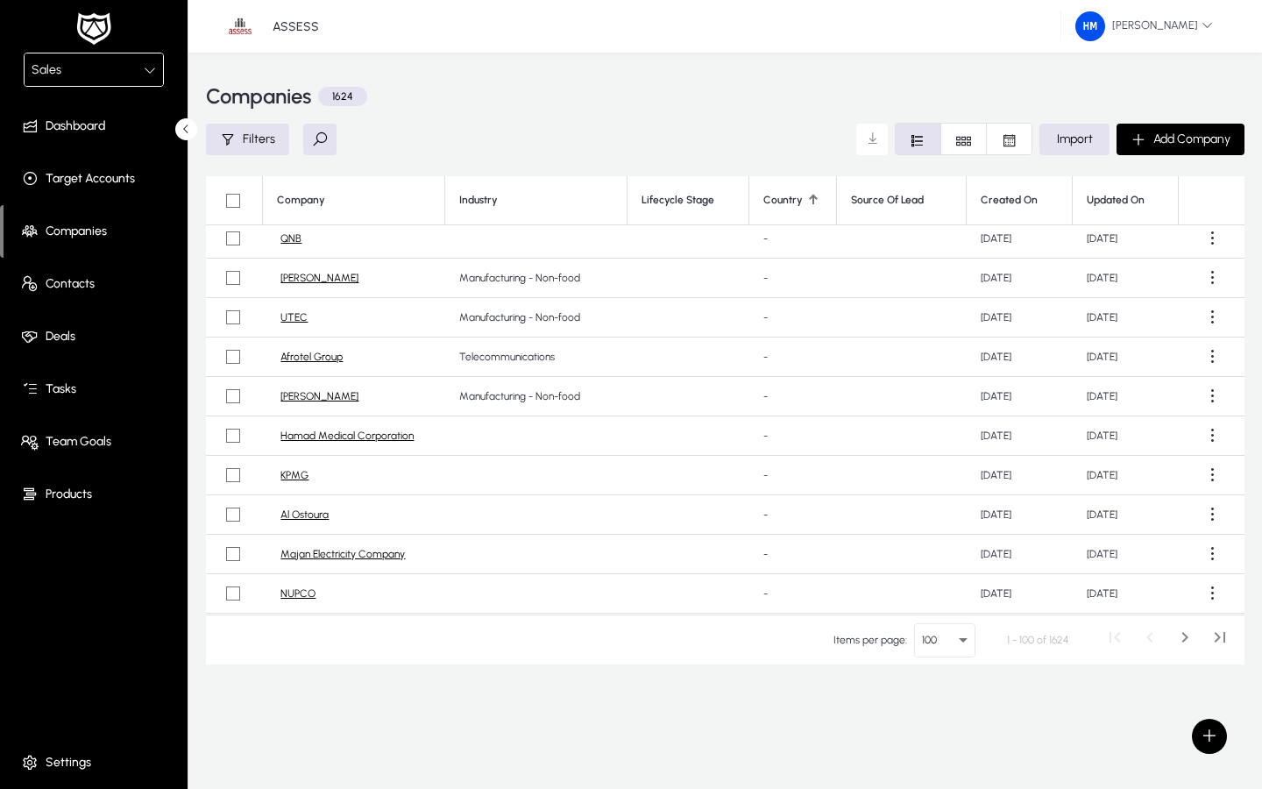
click at [778, 202] on div "Country" at bounding box center [782, 200] width 39 height 13
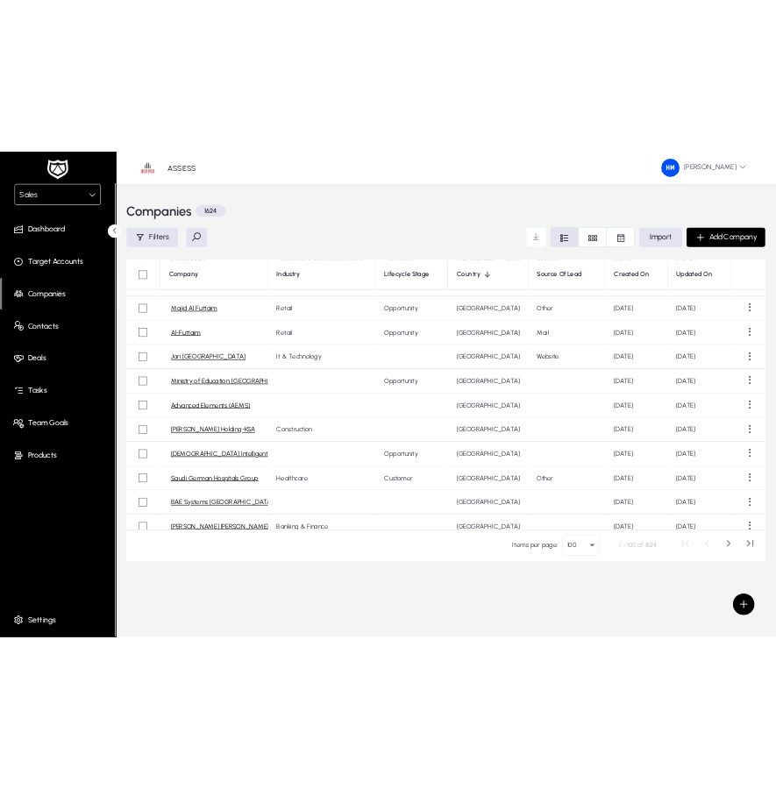
scroll to position [0, 0]
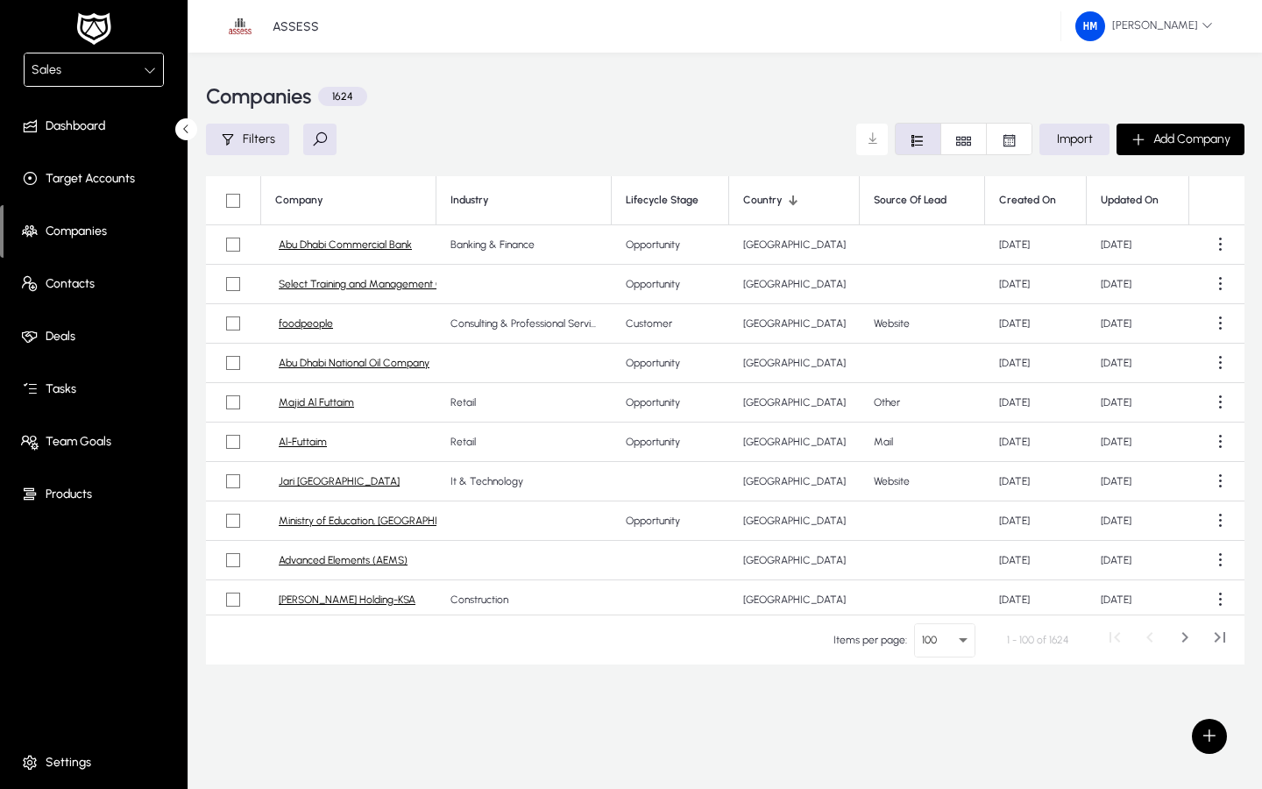
click at [787, 212] on th "Country" at bounding box center [794, 200] width 131 height 49
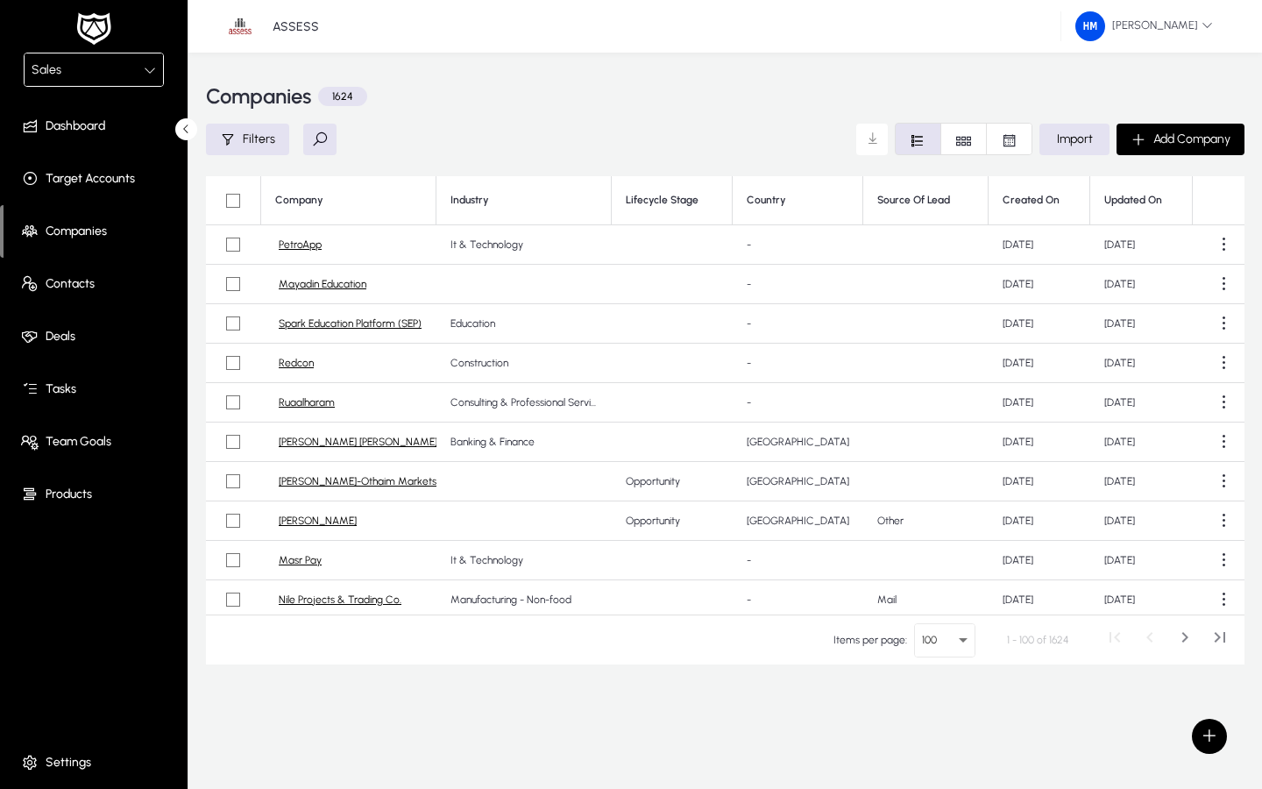
click at [130, 135] on span at bounding box center [98, 126] width 188 height 42
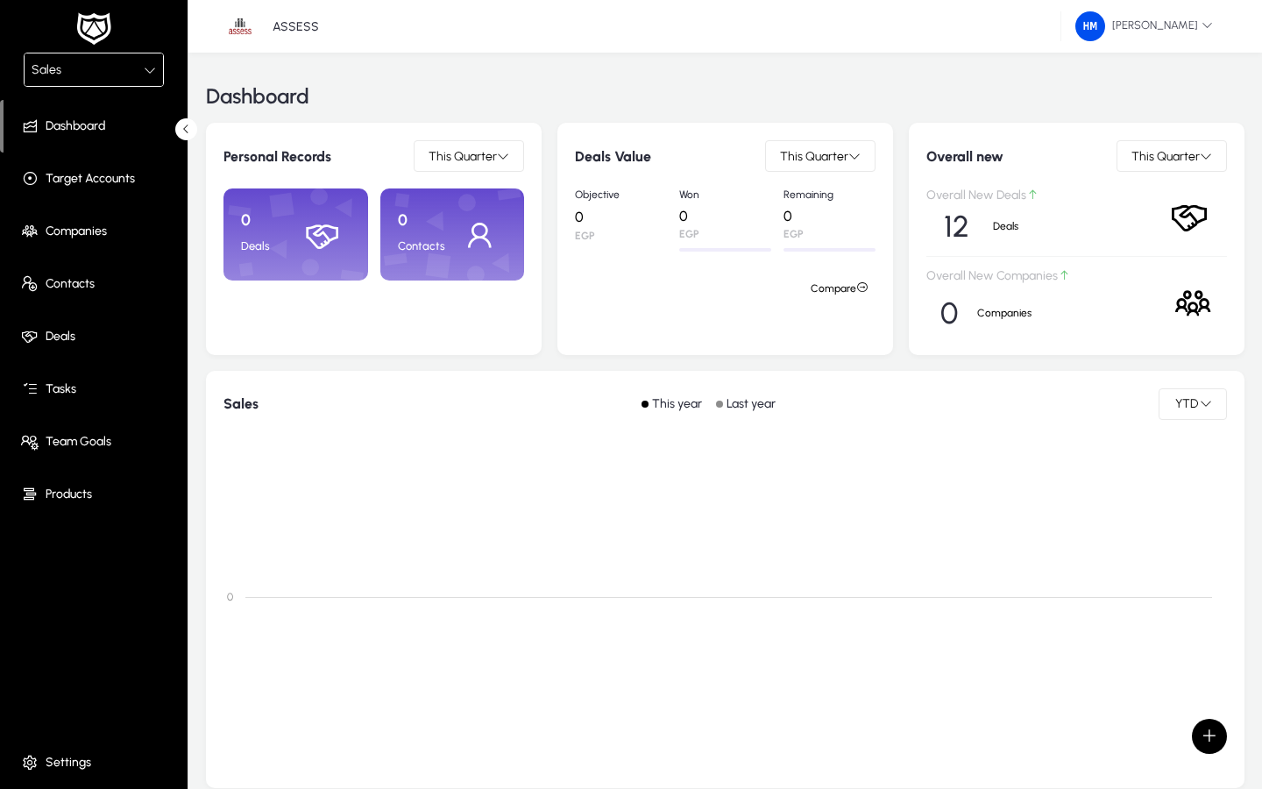
click at [71, 338] on span "Deals" at bounding box center [98, 337] width 188 height 18
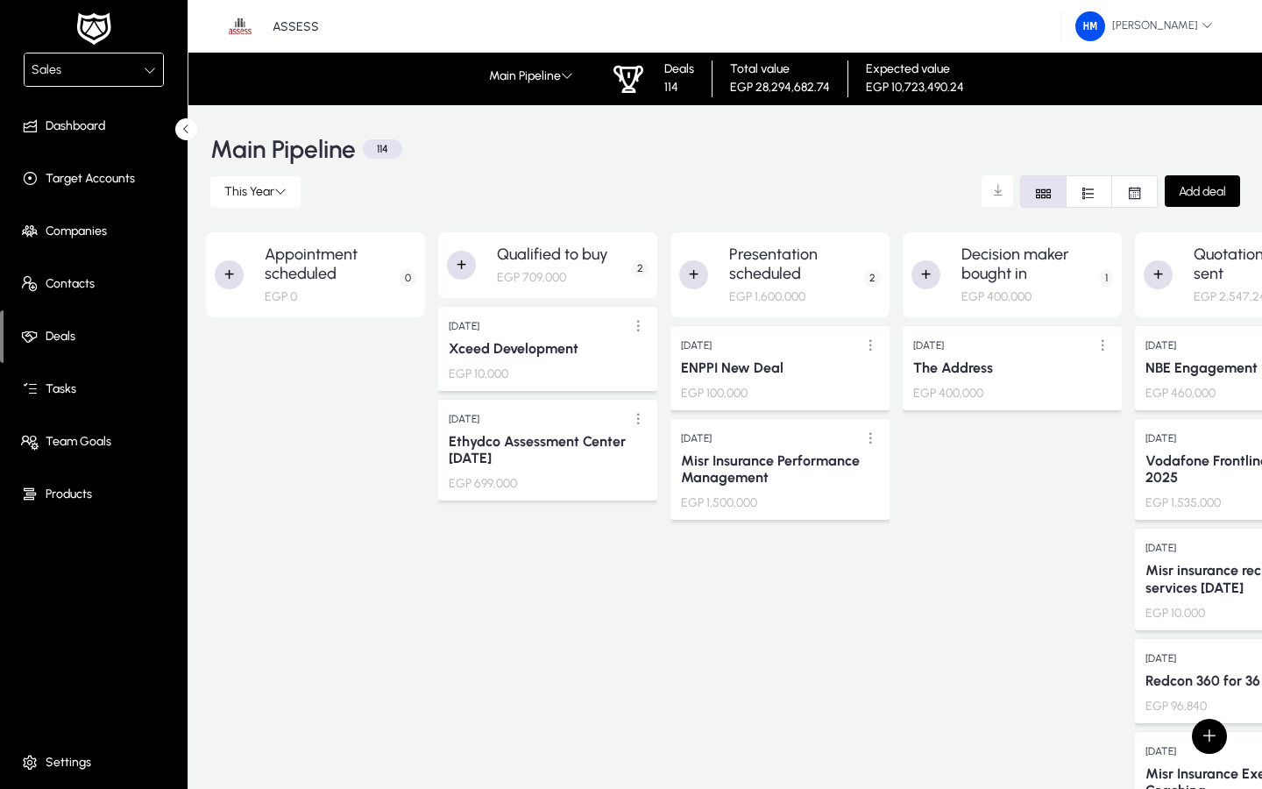
click at [101, 128] on span "Dashboard" at bounding box center [98, 126] width 188 height 18
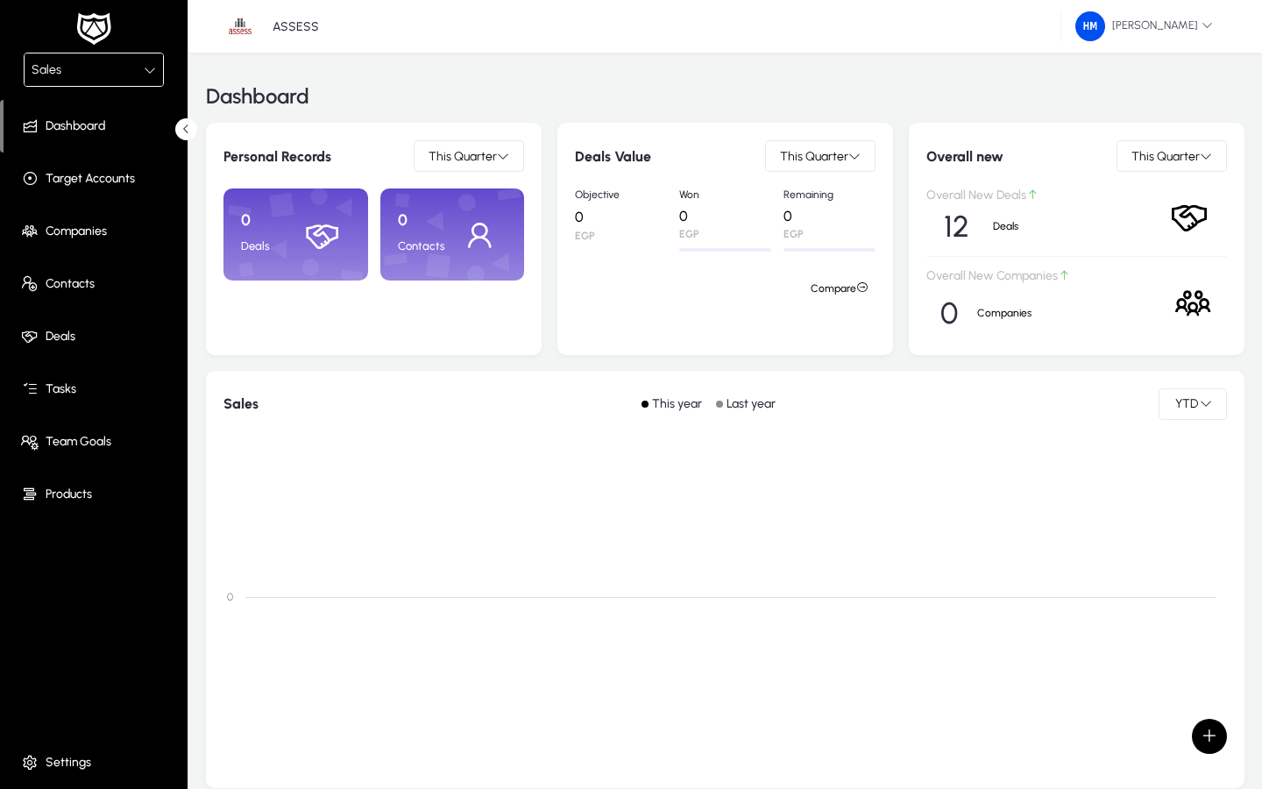
click at [67, 238] on span "Companies" at bounding box center [98, 232] width 188 height 18
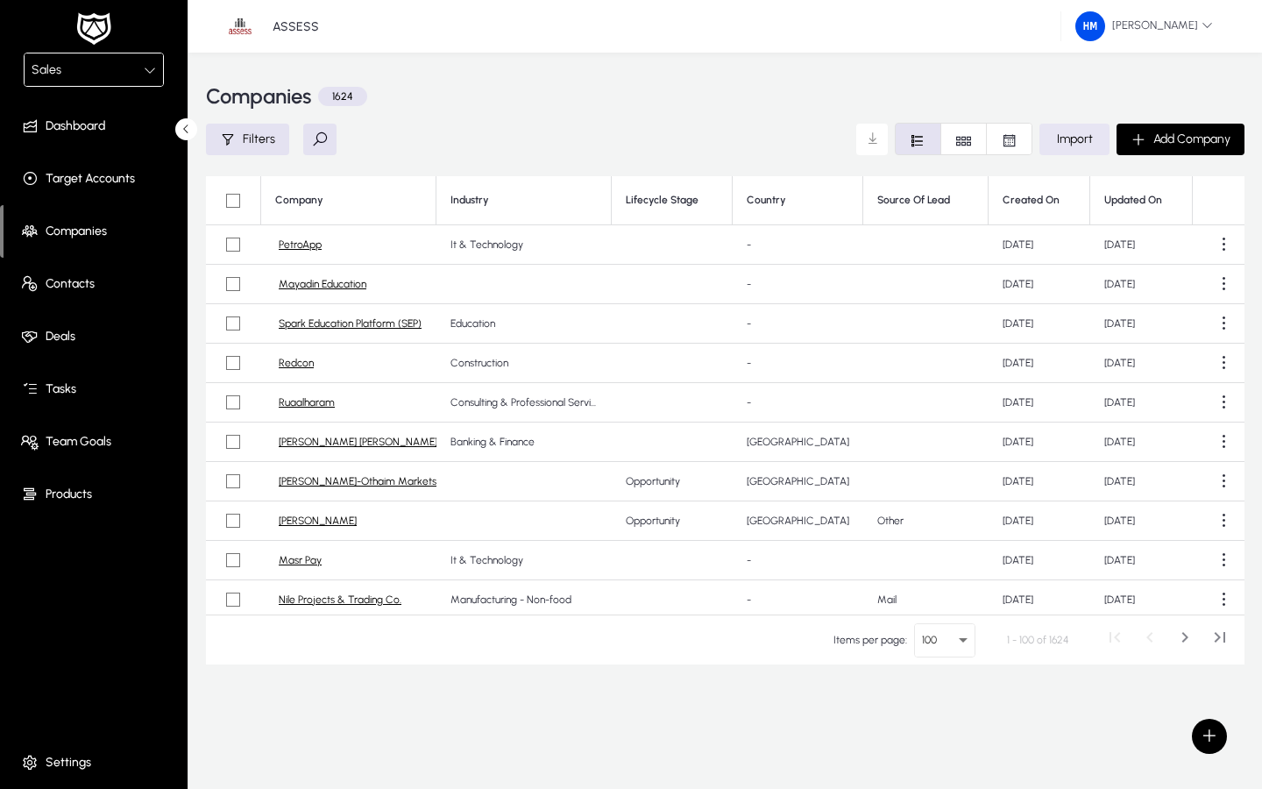
click at [775, 138] on span "Import" at bounding box center [1075, 138] width 36 height 15
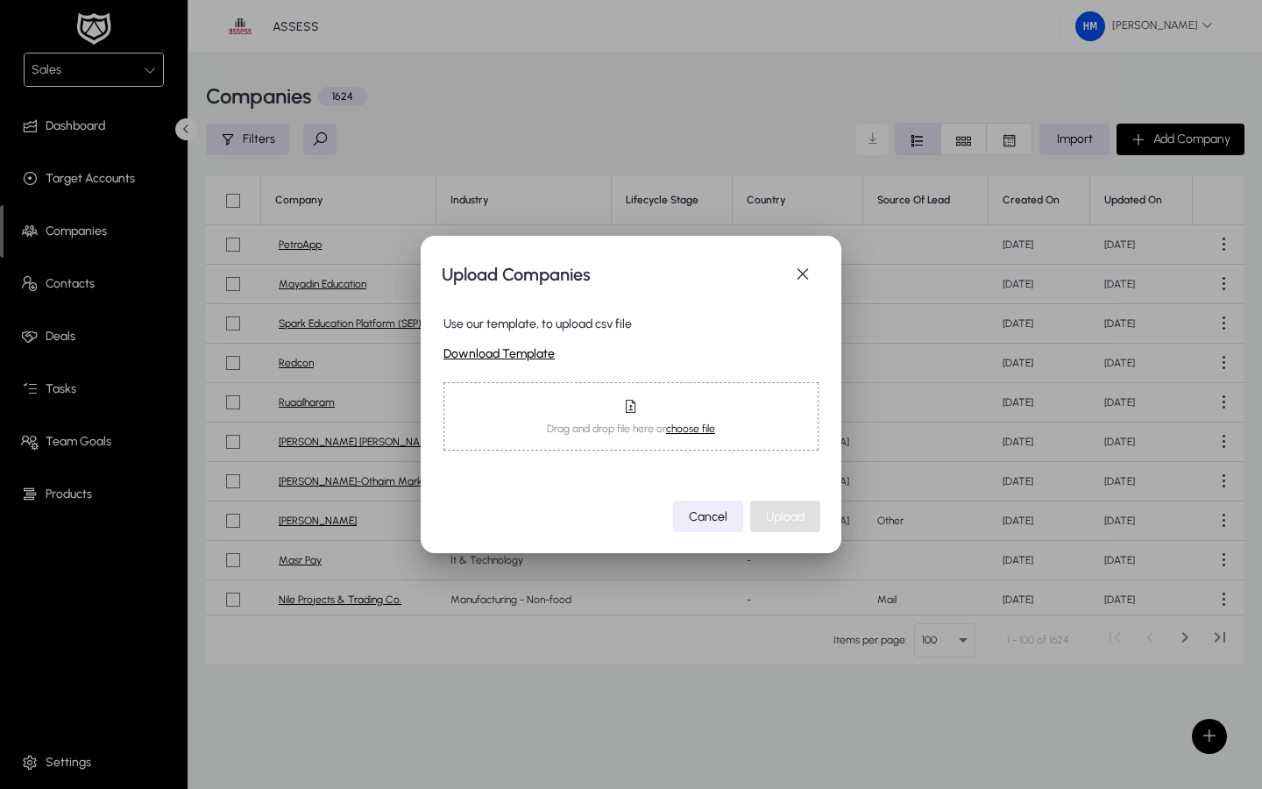
click at [697, 429] on span "choose file" at bounding box center [690, 428] width 49 height 12
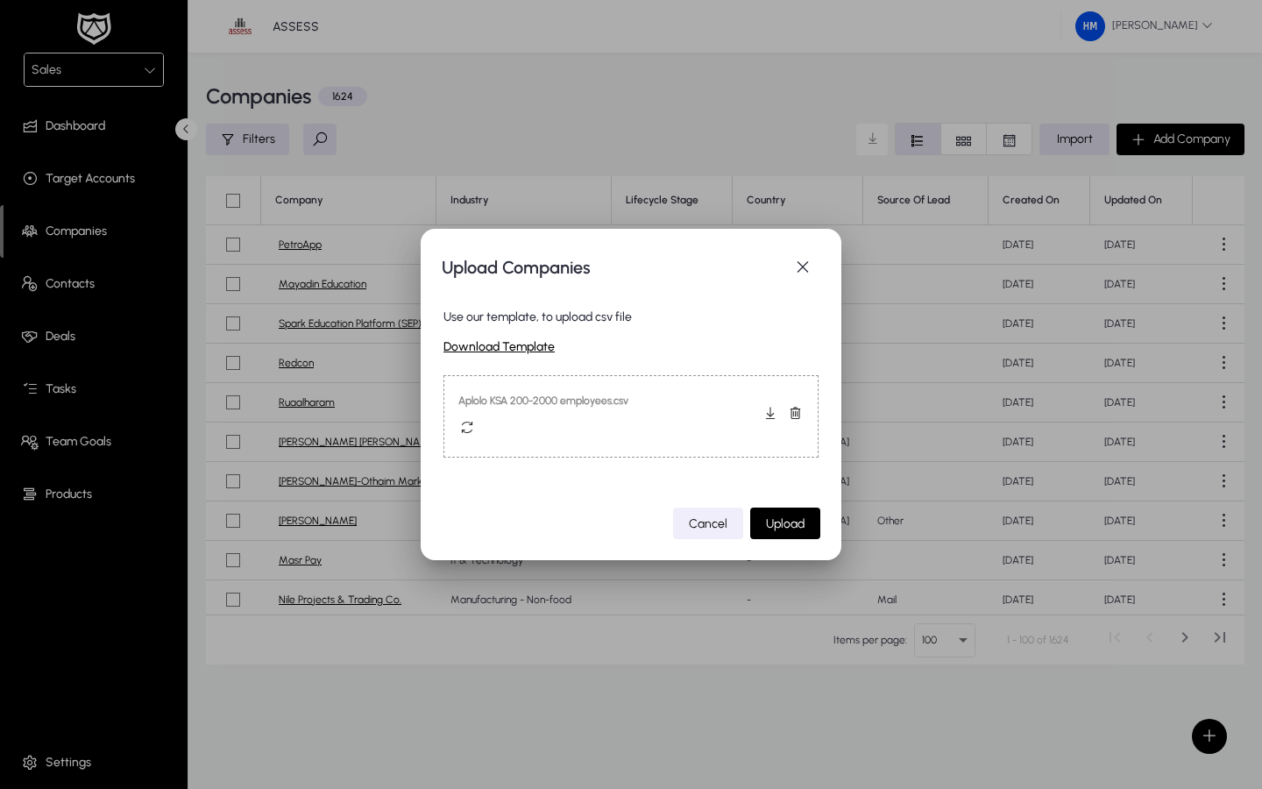
click at [698, 516] on span "Cancel" at bounding box center [708, 523] width 39 height 15
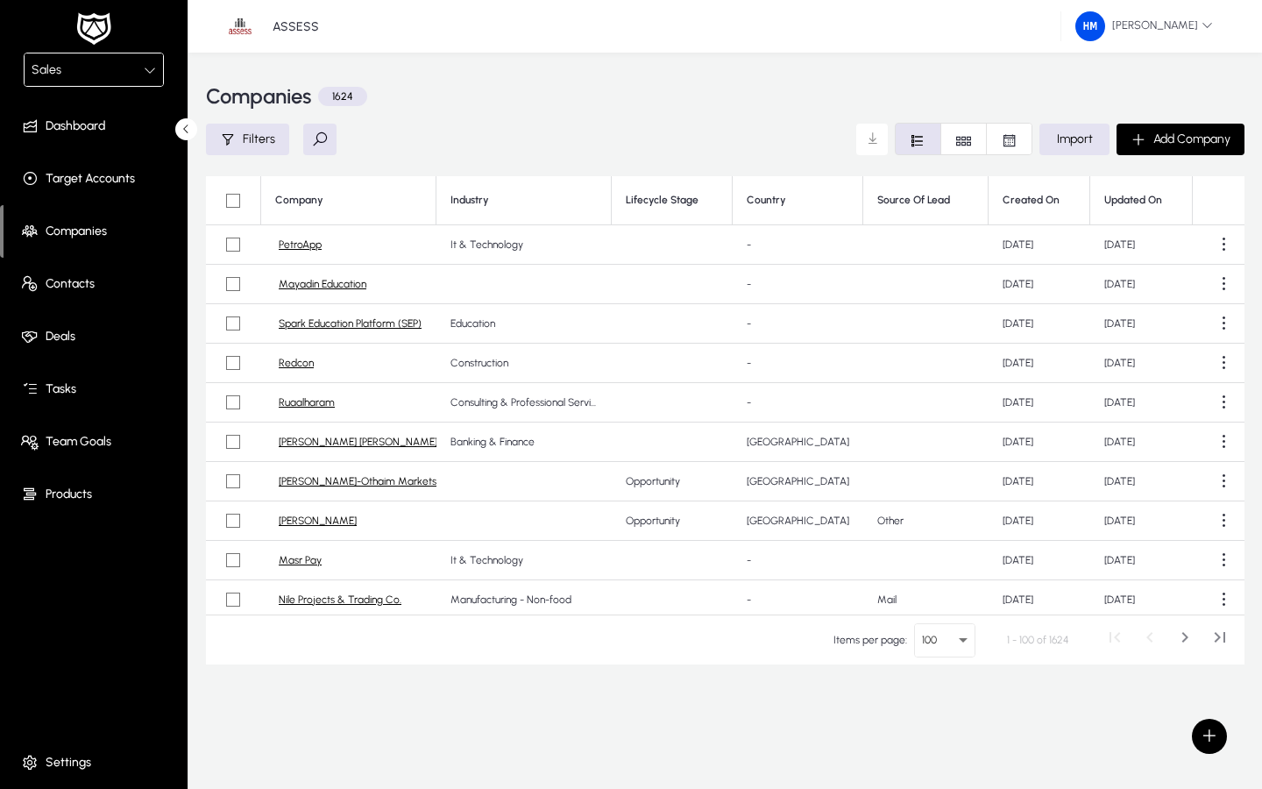
click at [67, 333] on span "Deals" at bounding box center [98, 337] width 188 height 18
click at [300, 247] on link "PetroApp" at bounding box center [300, 244] width 43 height 13
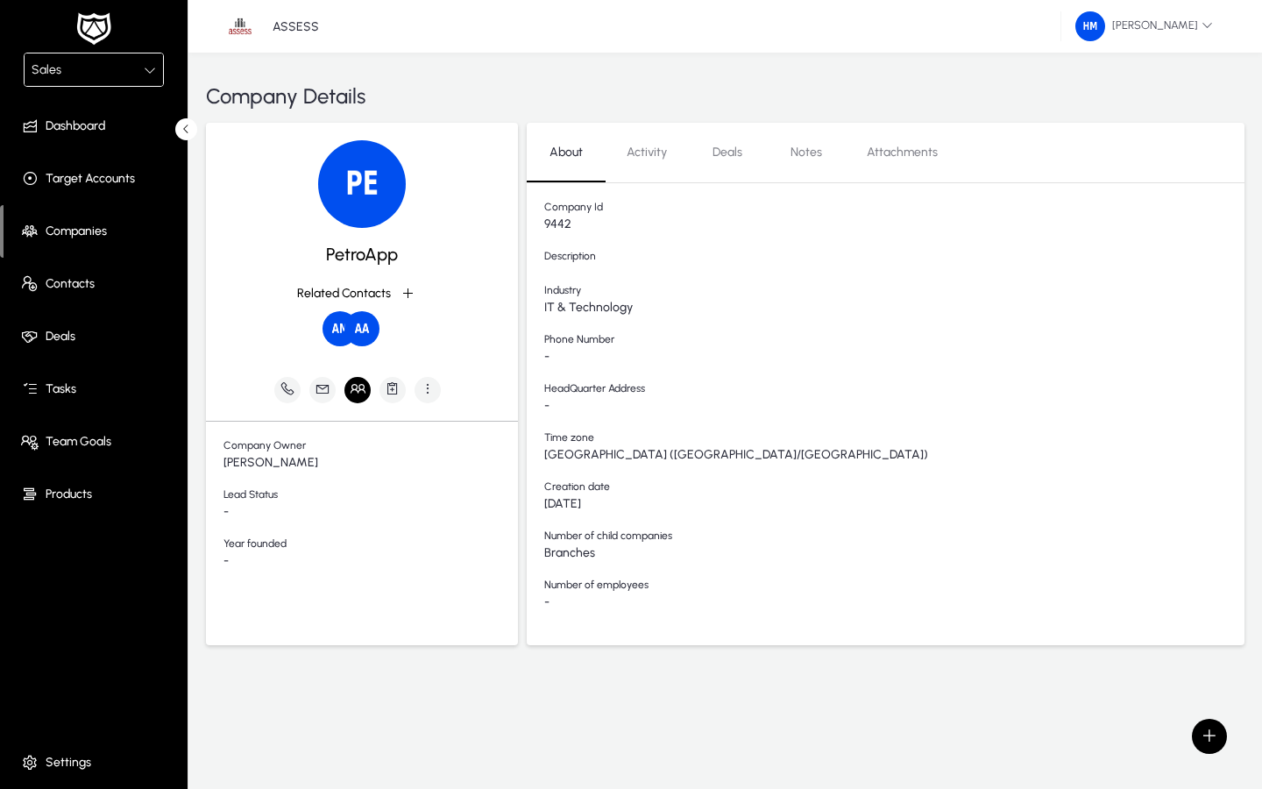
click at [357, 390] on icon "button" at bounding box center [358, 388] width 16 height 16
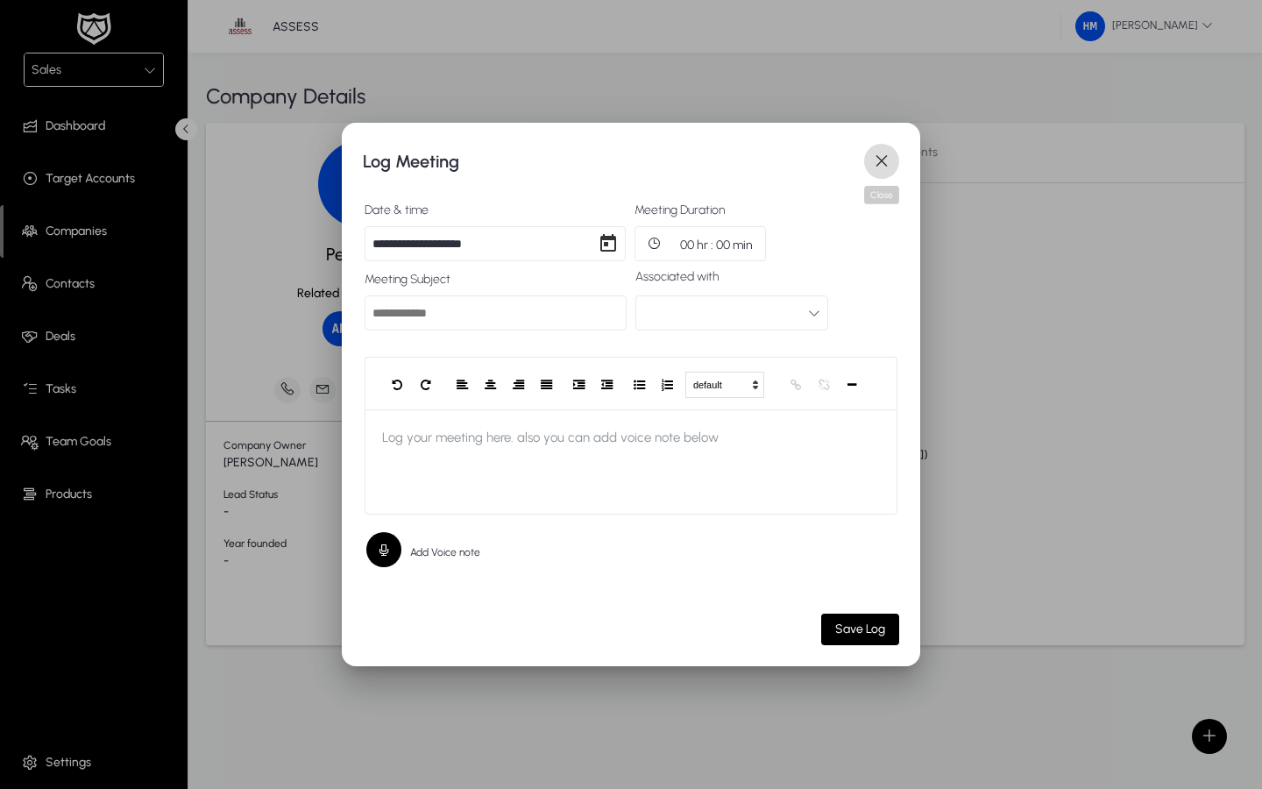
click at [775, 175] on span "button" at bounding box center [881, 161] width 35 height 35
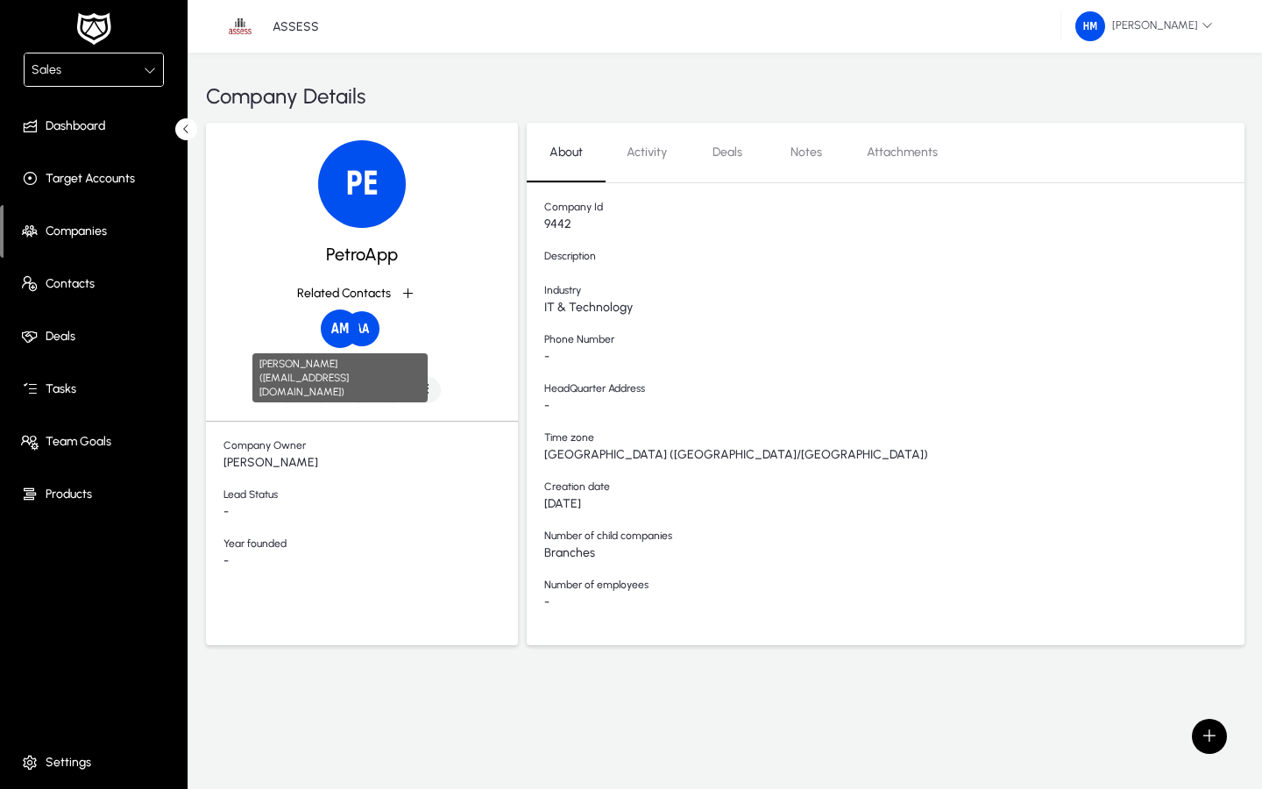
click at [336, 330] on img at bounding box center [340, 328] width 39 height 39
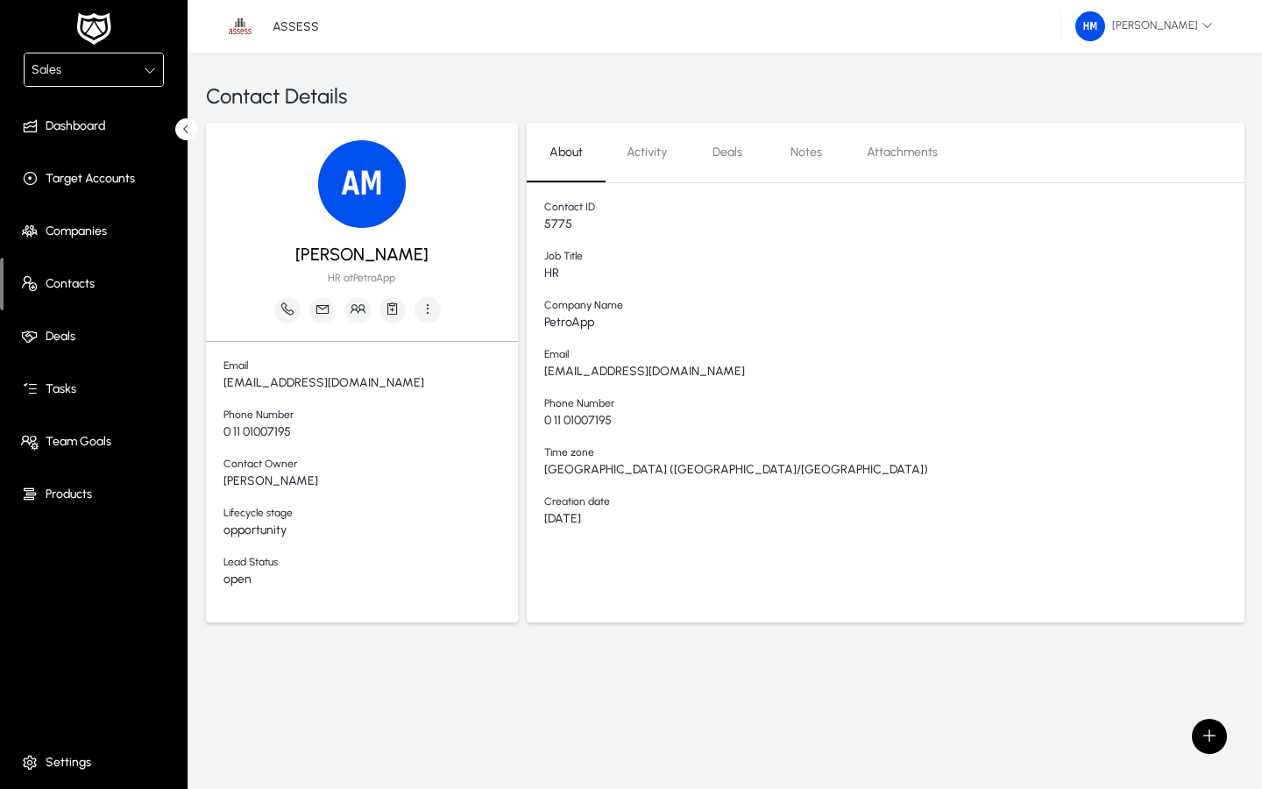
click at [632, 373] on span "[EMAIL_ADDRESS][DOMAIN_NAME]" at bounding box center [894, 372] width 701 height 15
click at [685, 371] on span "[EMAIL_ADDRESS][DOMAIN_NAME]" at bounding box center [894, 372] width 701 height 15
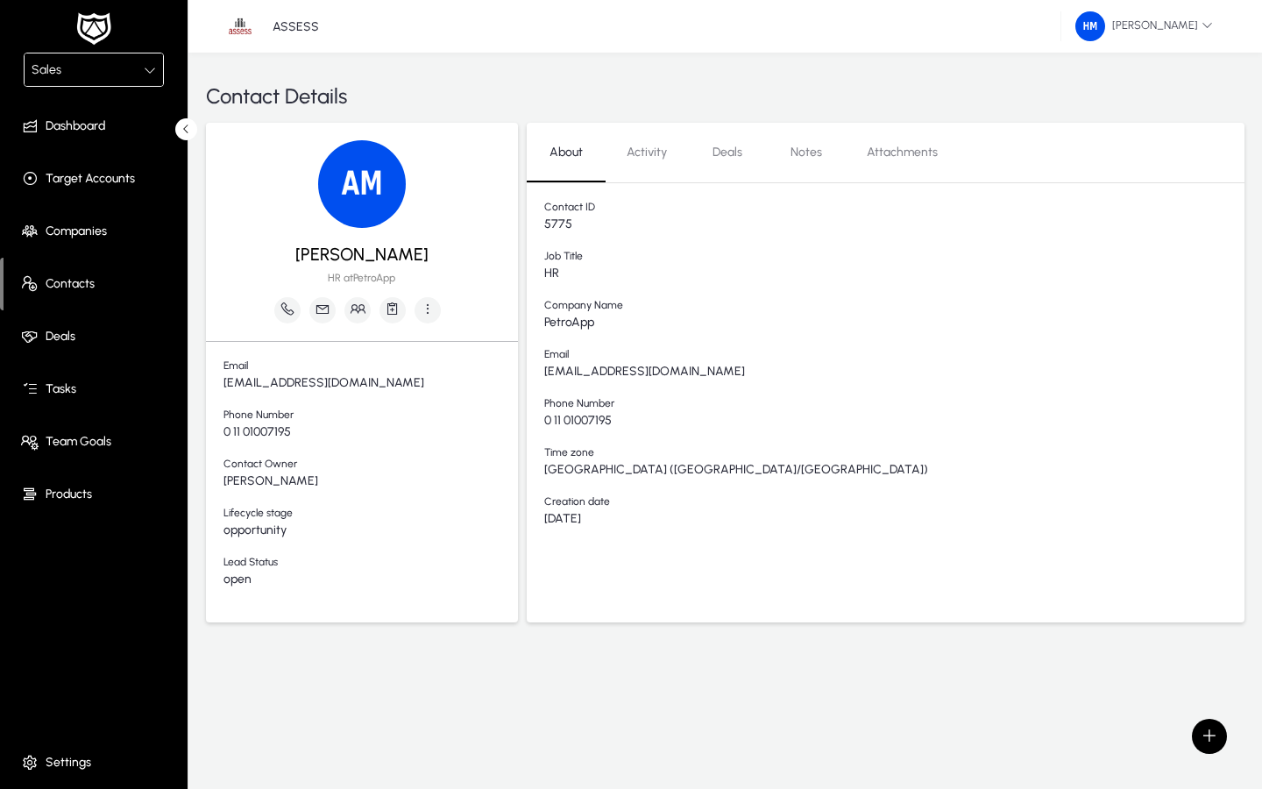
copy span "[EMAIL_ADDRESS][DOMAIN_NAME]"
click at [185, 129] on icon at bounding box center [186, 129] width 11 height 11
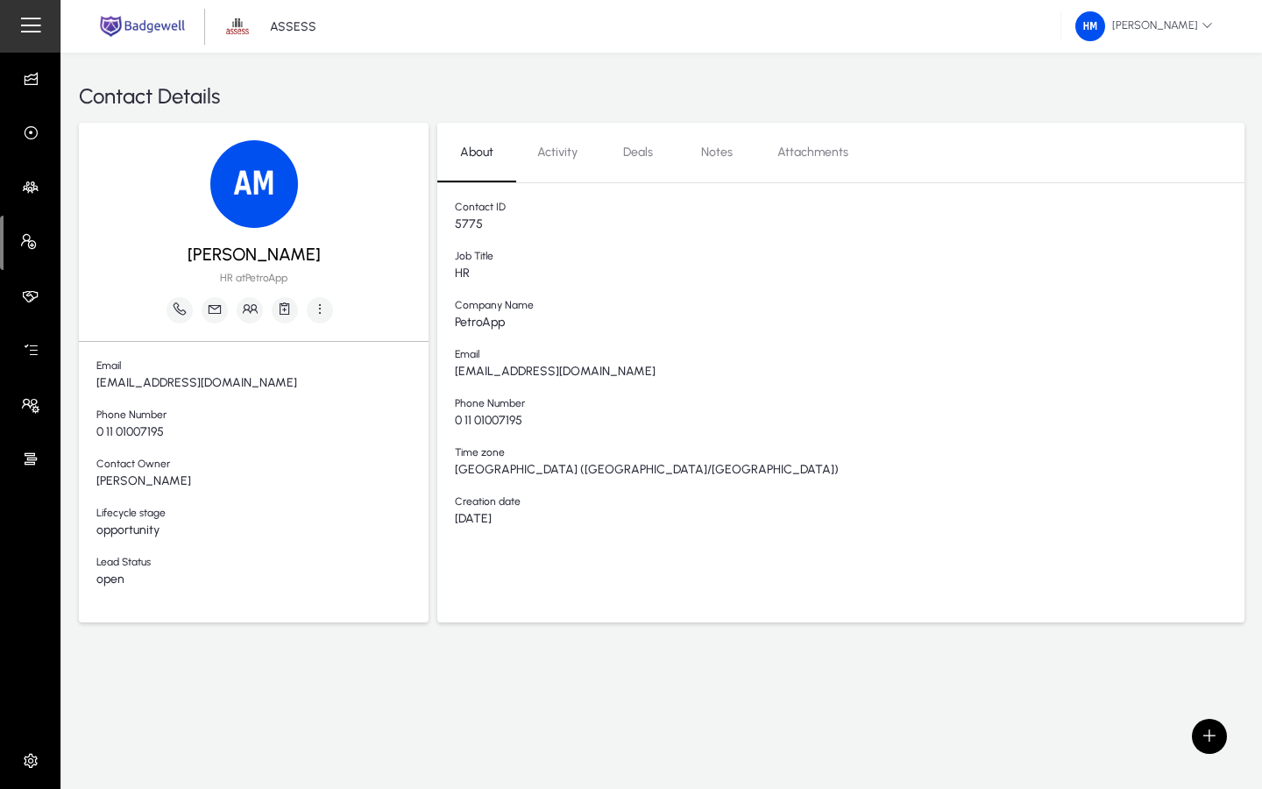
click at [124, 467] on span "Contact Owner" at bounding box center [262, 466] width 332 height 17
click at [25, 188] on icon at bounding box center [34, 188] width 25 height 18
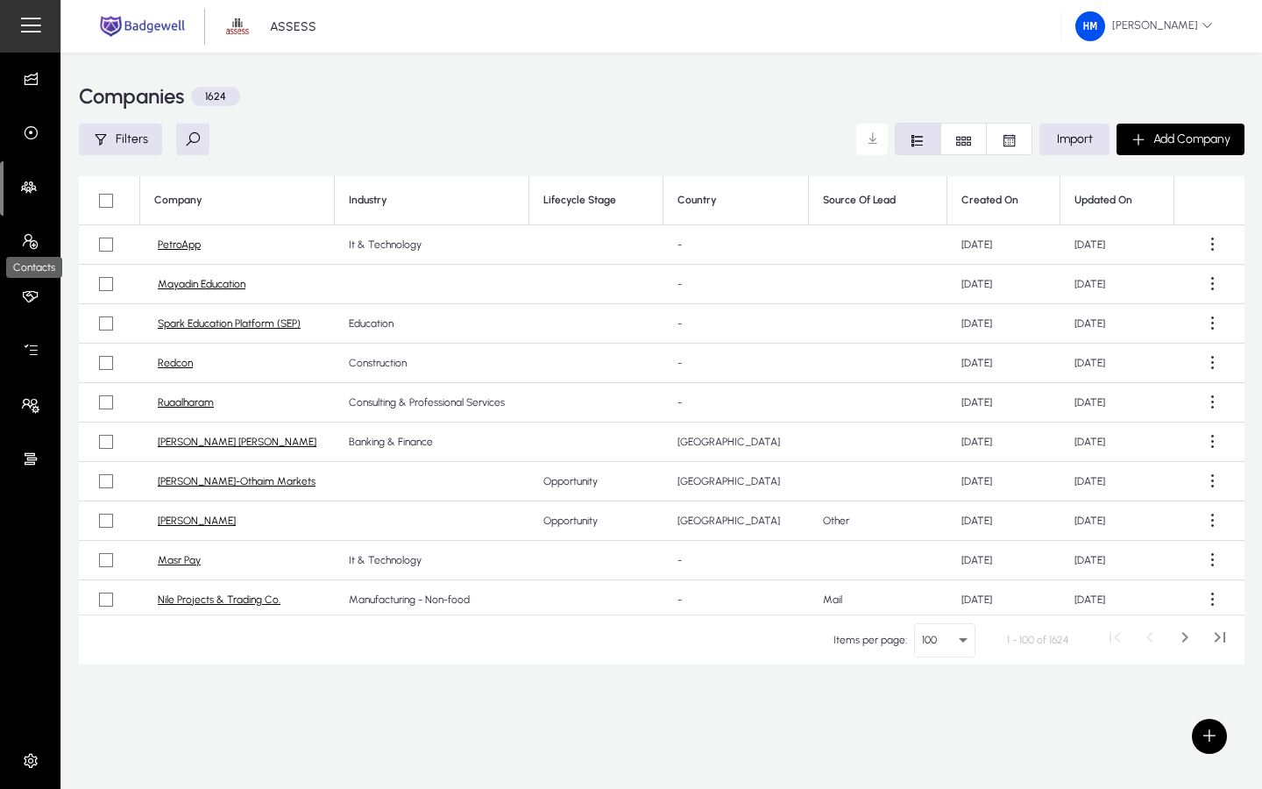
click at [28, 244] on icon at bounding box center [34, 242] width 25 height 18
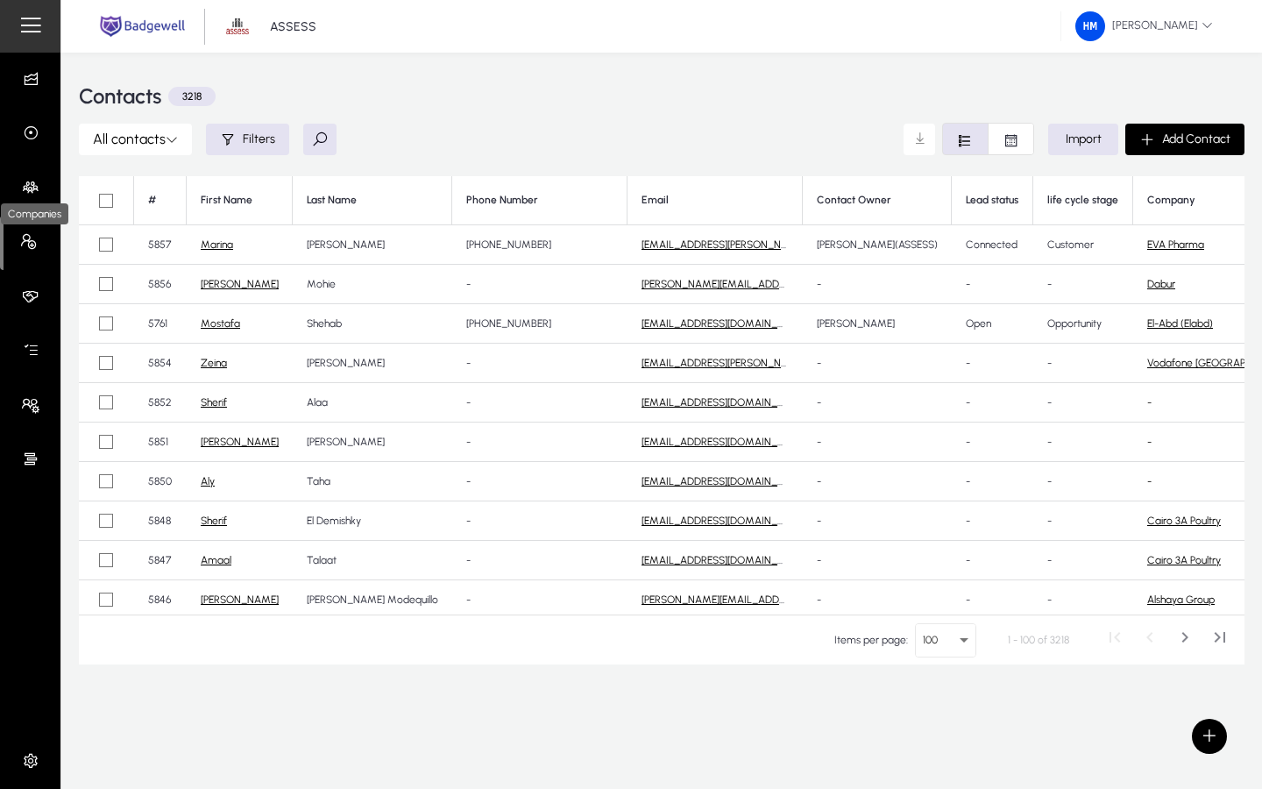
click at [26, 189] on icon at bounding box center [34, 188] width 25 height 18
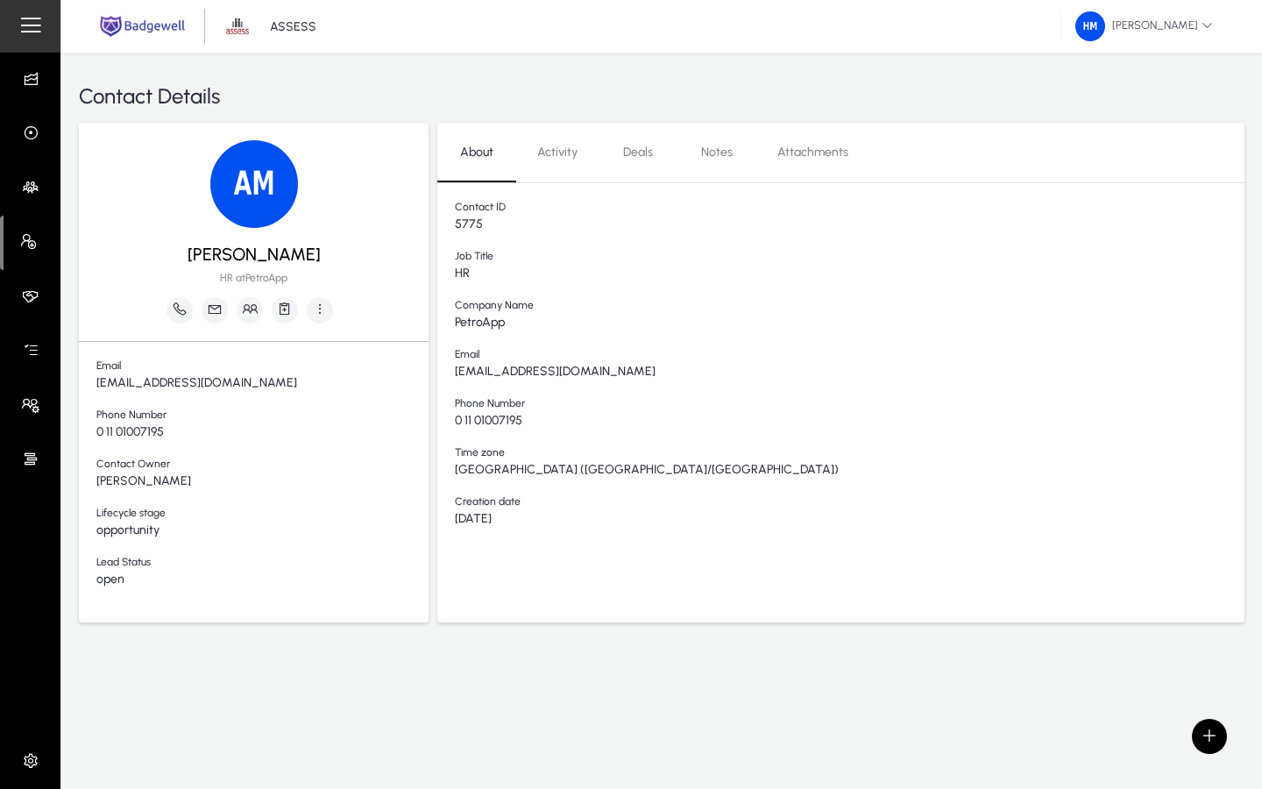
click at [262, 276] on span "HR at PetroApp" at bounding box center [253, 278] width 67 height 12
click at [337, 257] on div "[PERSON_NAME] HR at PetroApp" at bounding box center [253, 258] width 315 height 60
click at [322, 309] on icon "button" at bounding box center [320, 309] width 16 height 16
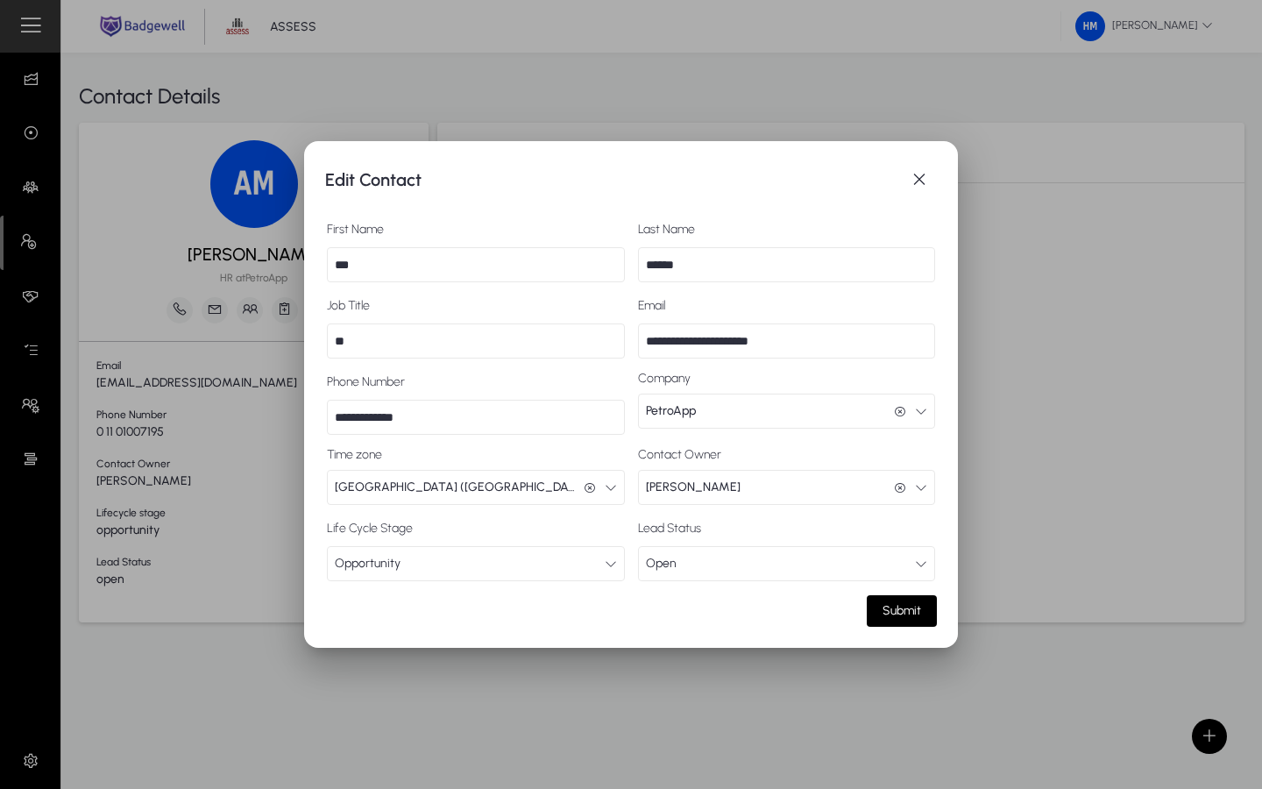
click at [268, 406] on div at bounding box center [631, 394] width 1262 height 789
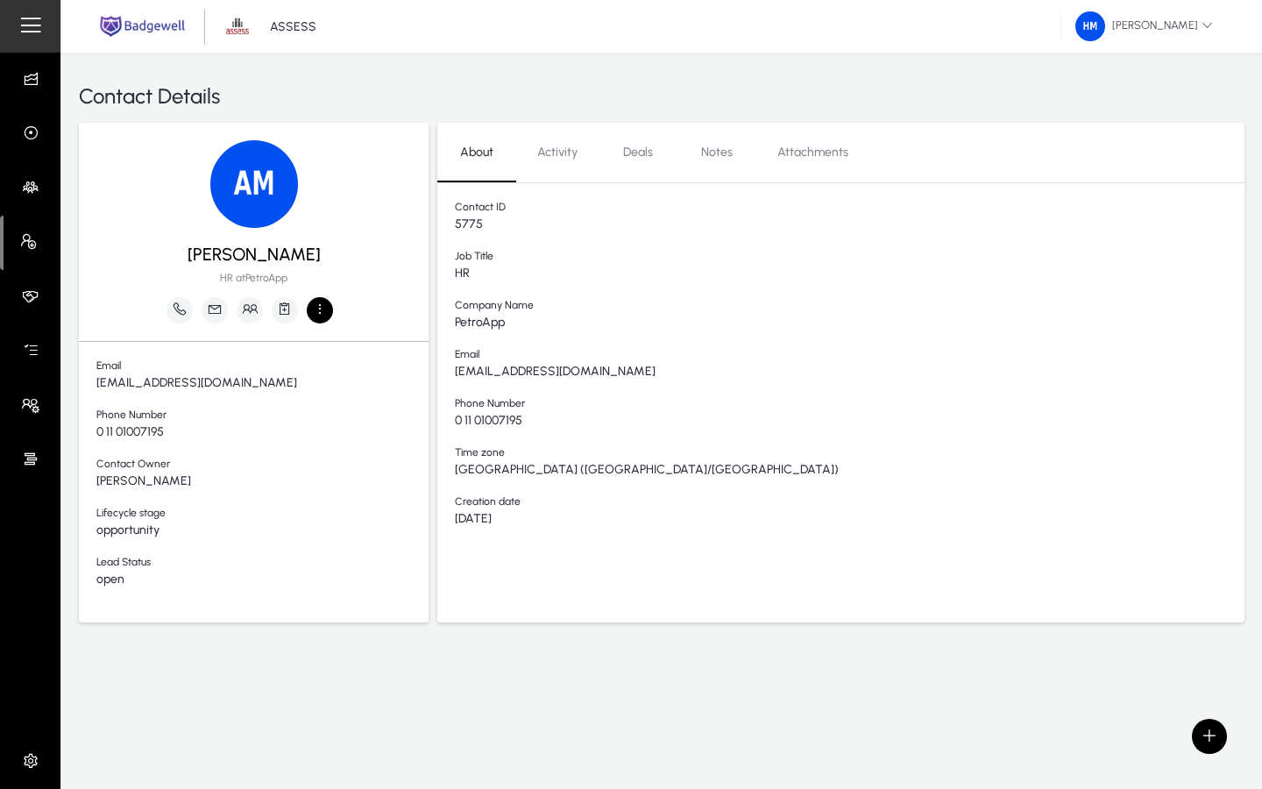
click at [312, 306] on icon "button" at bounding box center [320, 309] width 16 height 16
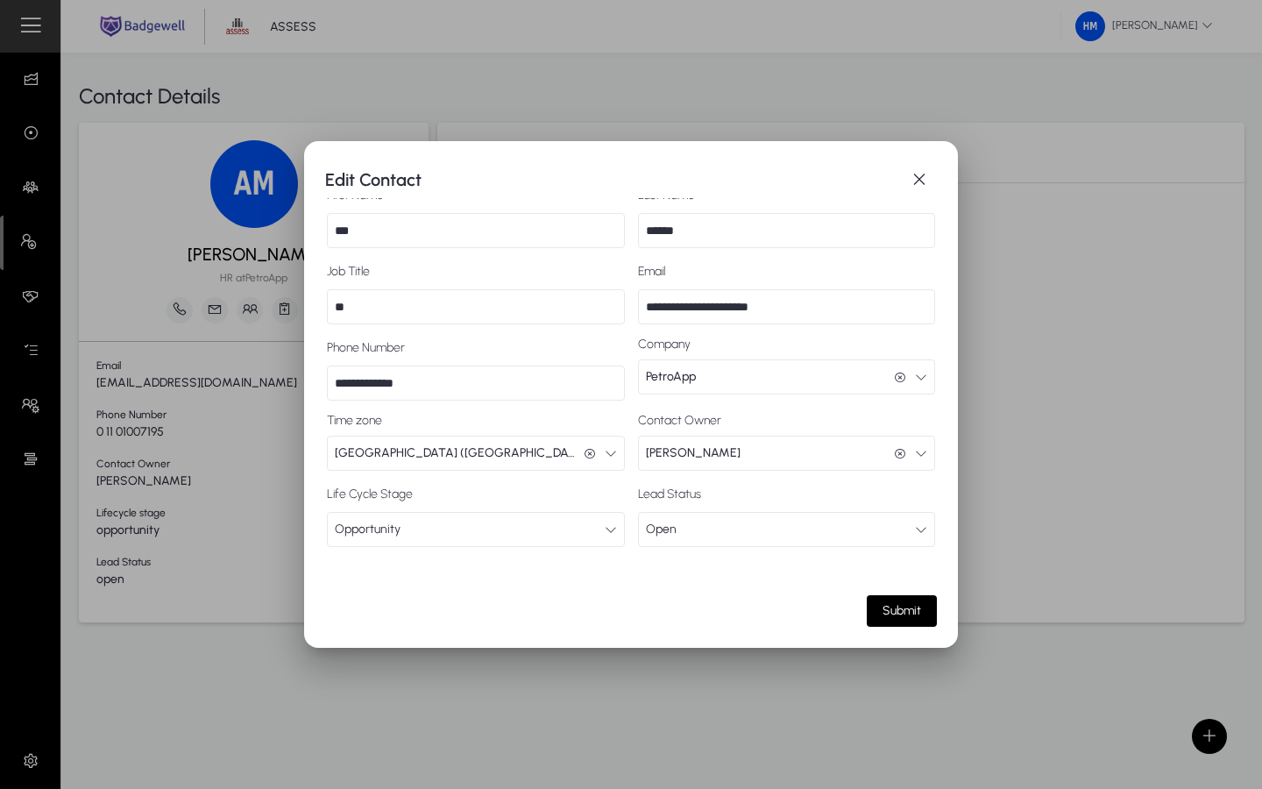
scroll to position [40, 0]
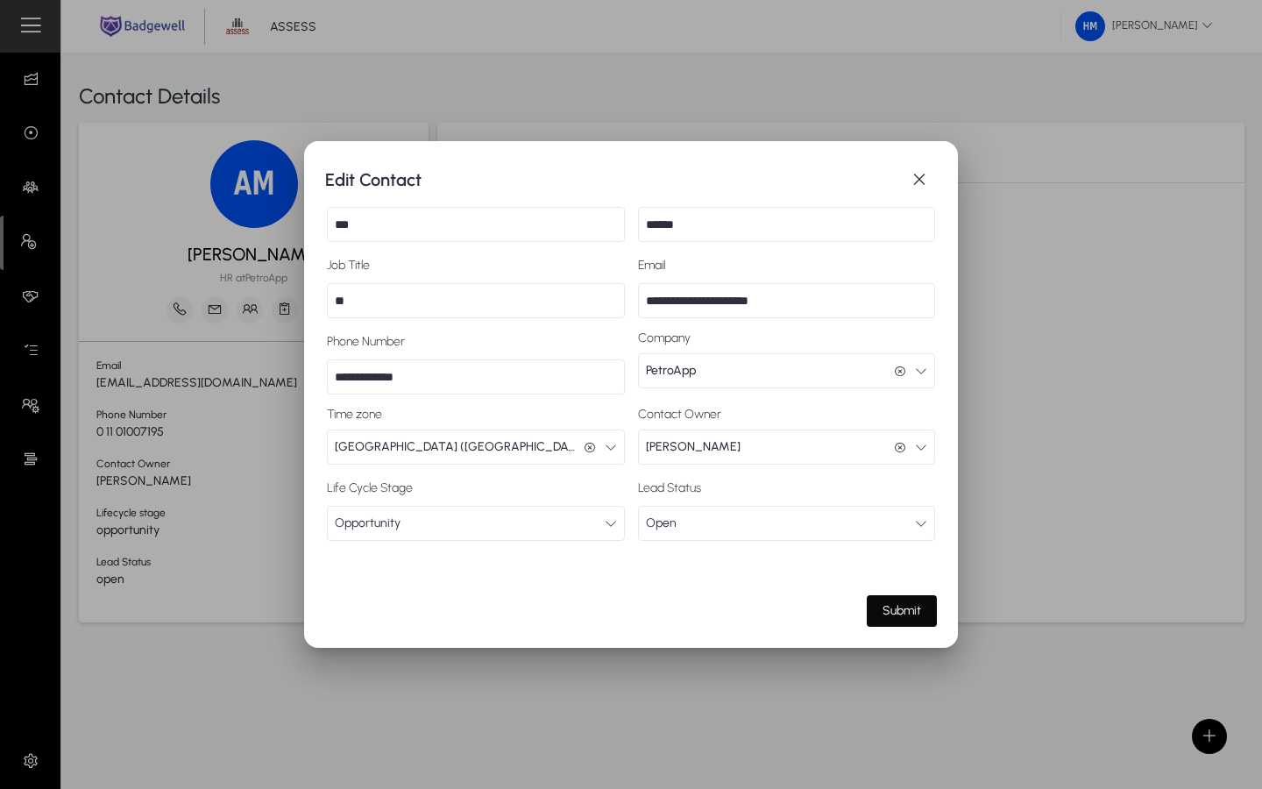
click at [775, 612] on span "Submit" at bounding box center [902, 610] width 39 height 15
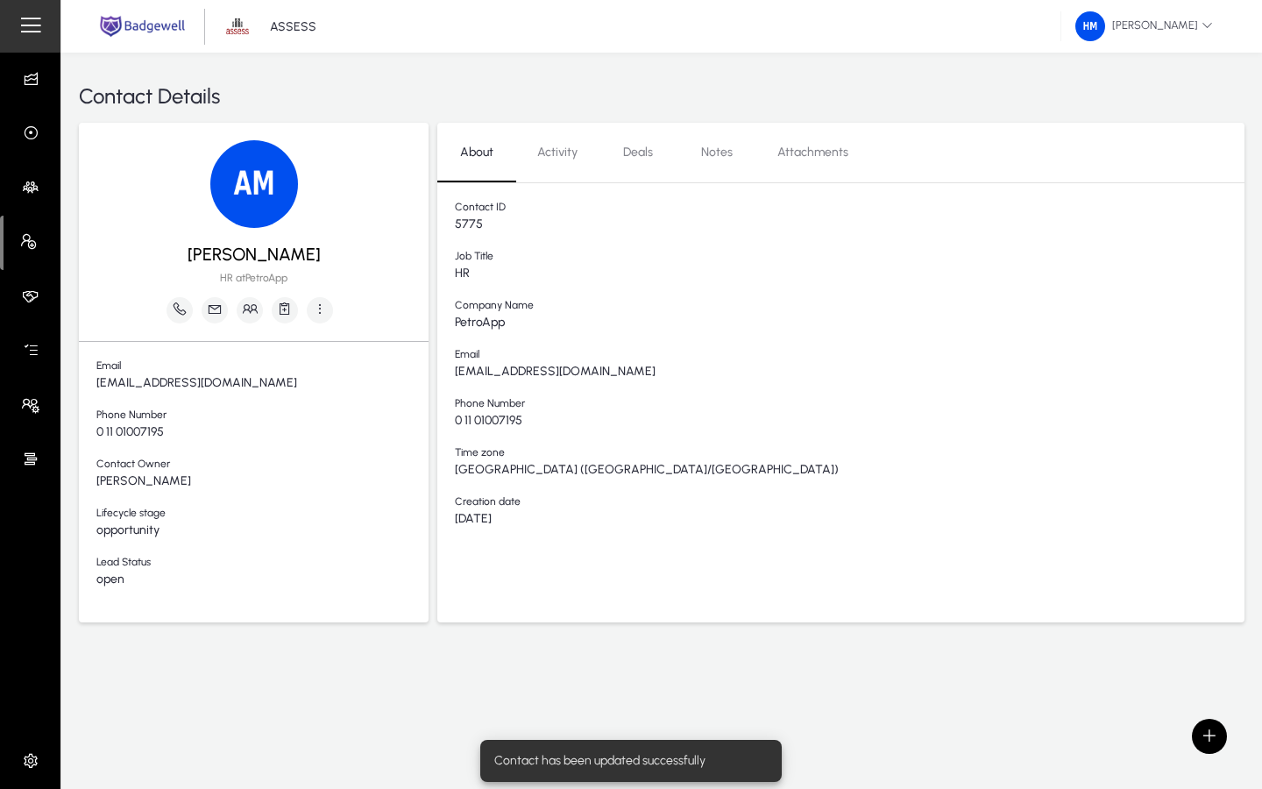
click at [544, 157] on span "Activity" at bounding box center [557, 152] width 40 height 12
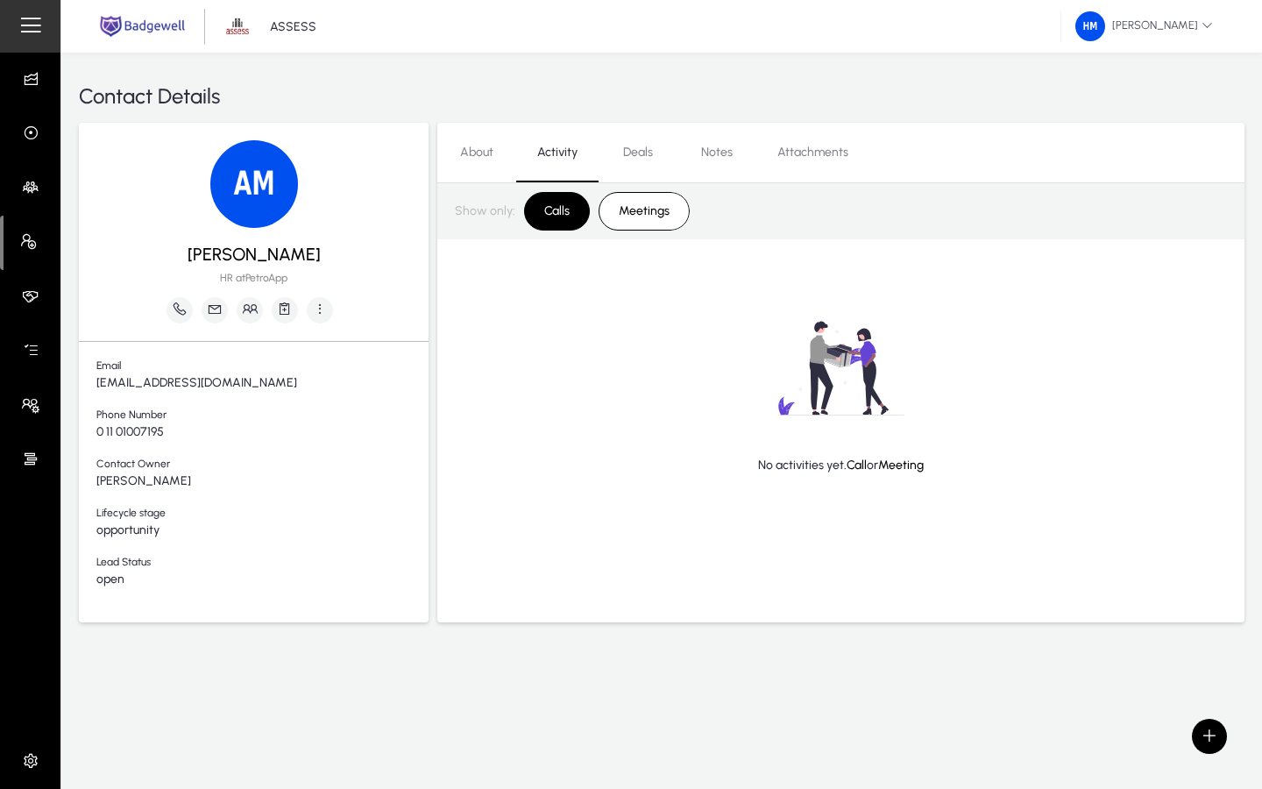
click at [633, 216] on span "Meetings" at bounding box center [644, 211] width 72 height 30
click at [554, 215] on span "Calls" at bounding box center [557, 211] width 46 height 30
click at [733, 149] on link "Notes" at bounding box center [717, 152] width 79 height 42
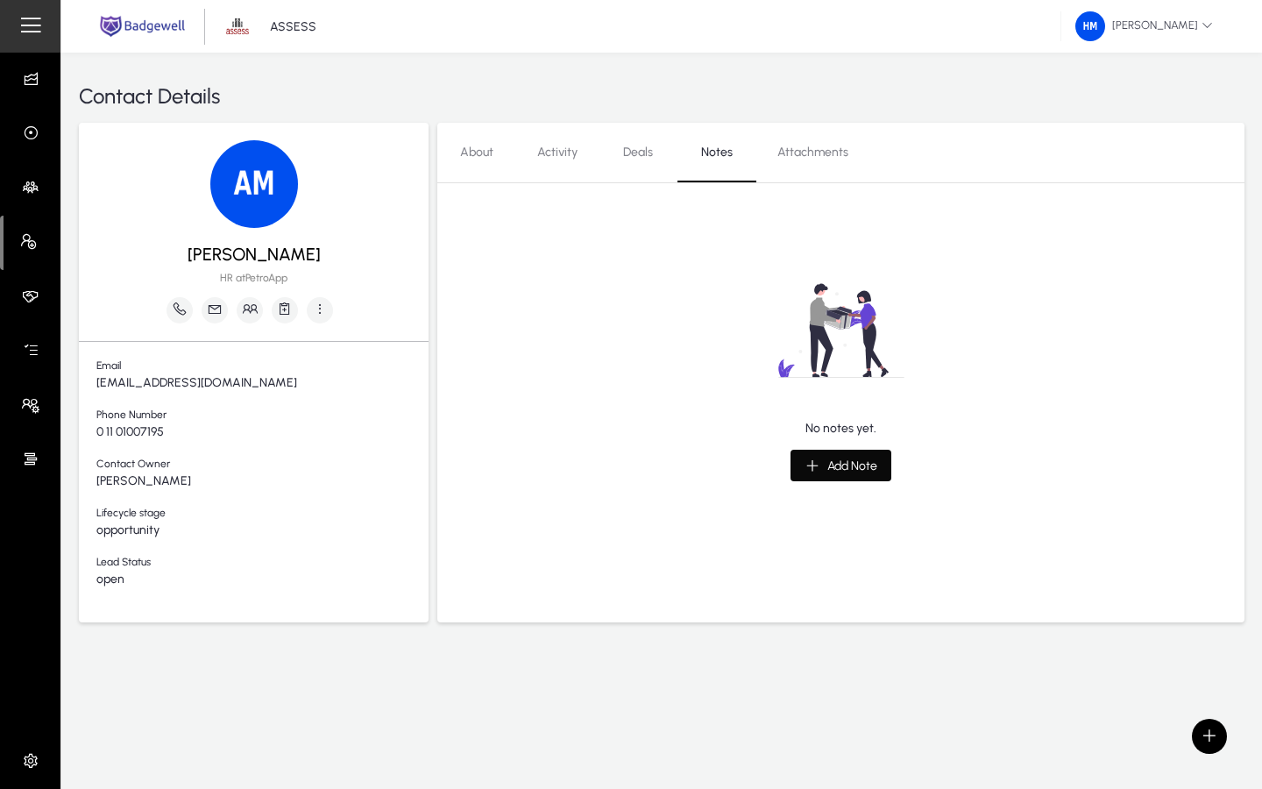
click at [775, 477] on span "button" at bounding box center [841, 465] width 101 height 42
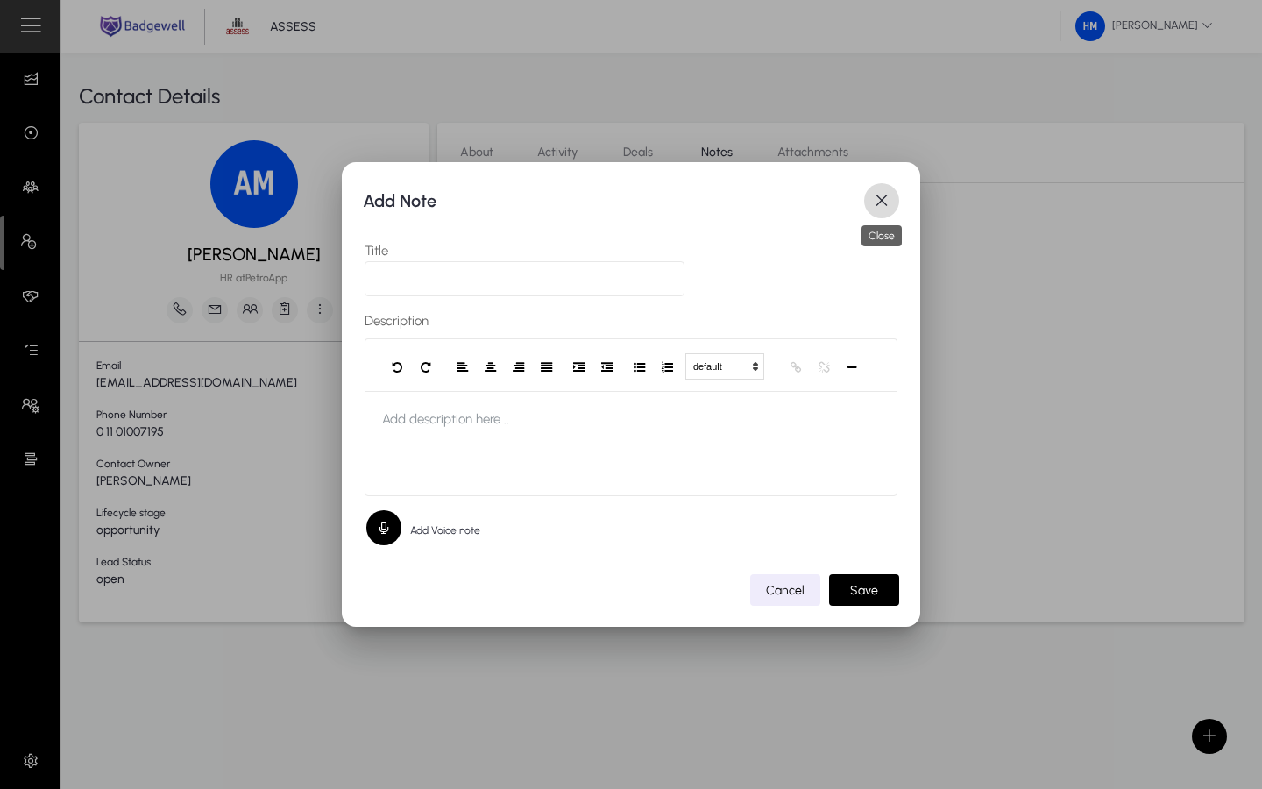
click at [775, 196] on span "button" at bounding box center [881, 200] width 35 height 35
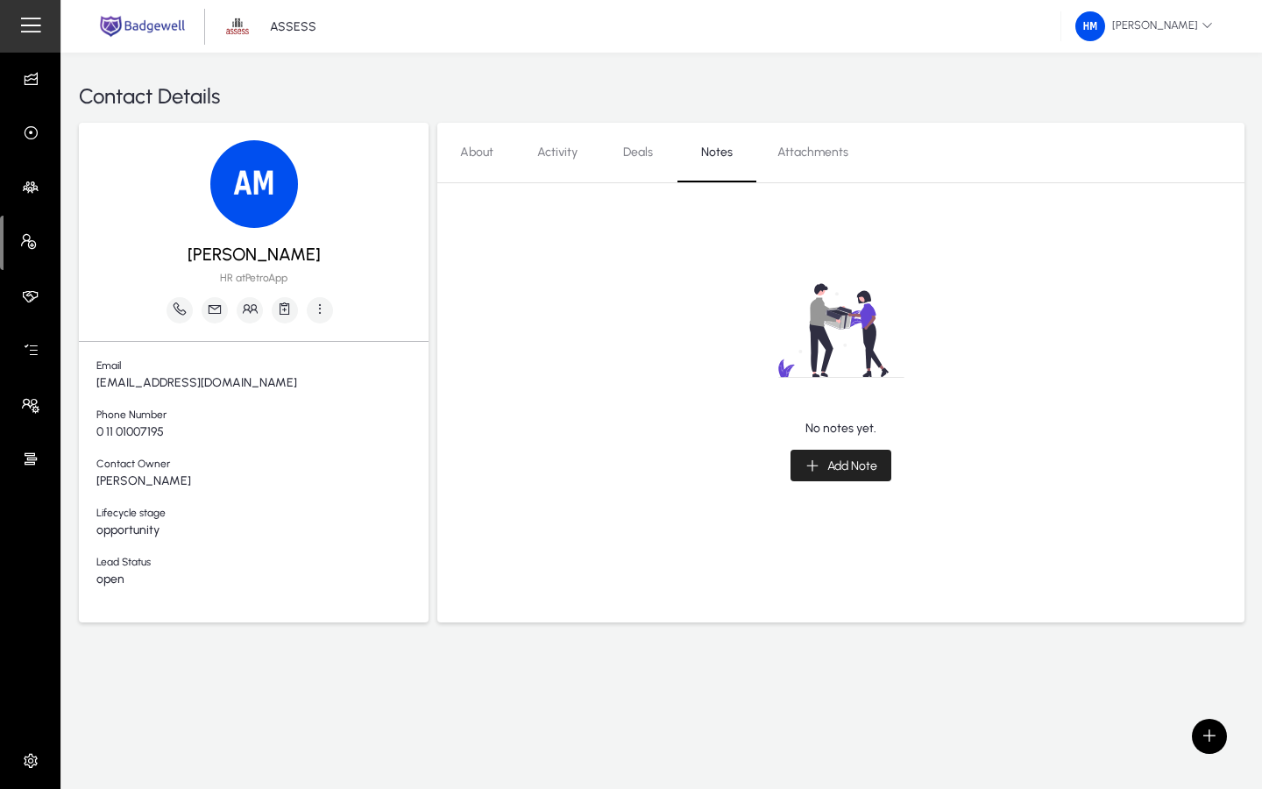
click at [775, 484] on span "button" at bounding box center [841, 465] width 101 height 42
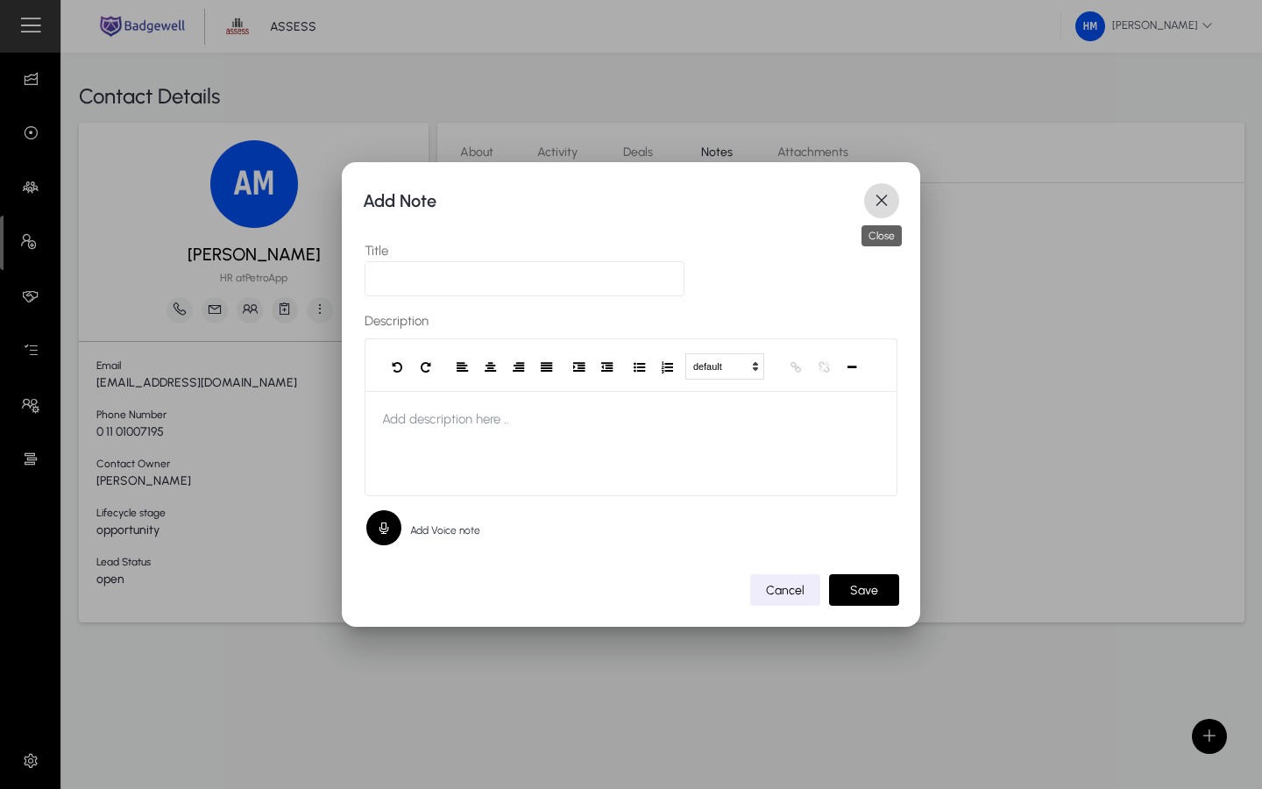
click at [775, 198] on span "button" at bounding box center [881, 200] width 35 height 35
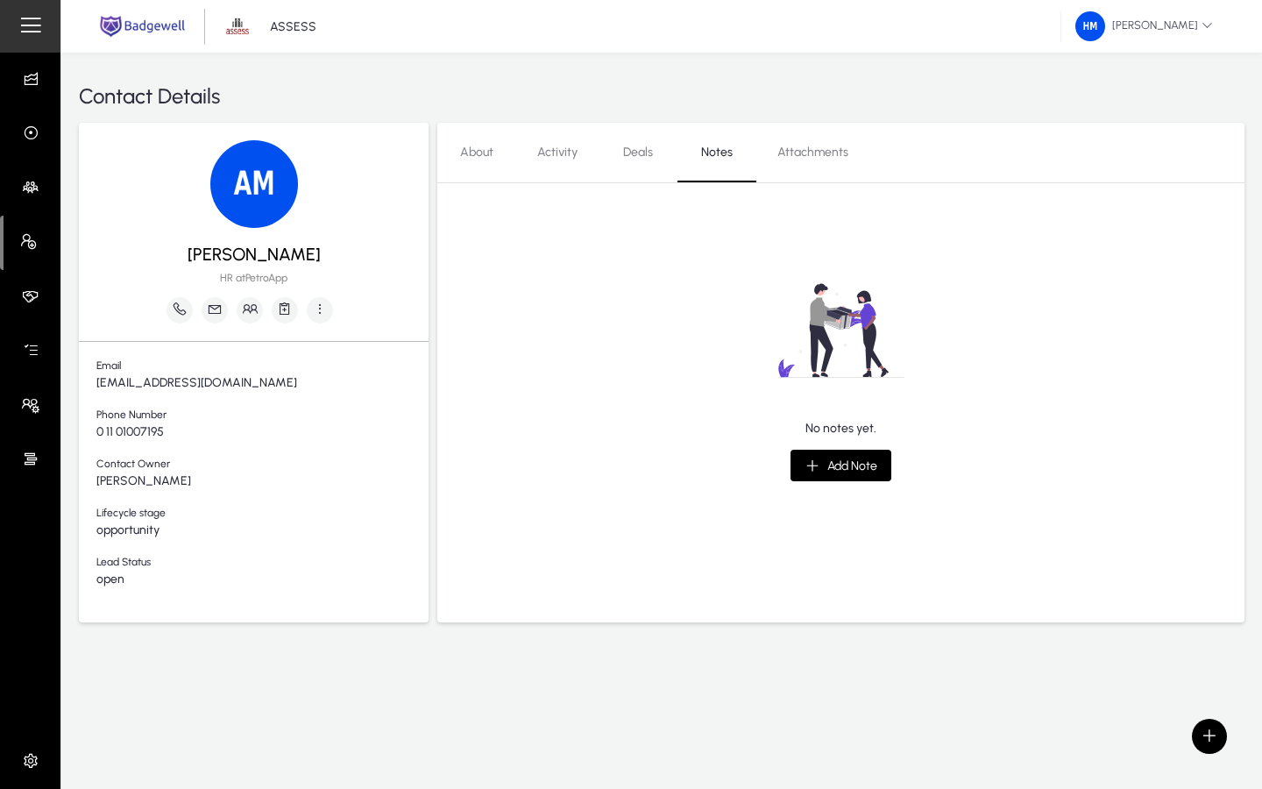
click at [138, 475] on span "[PERSON_NAME]" at bounding box center [262, 481] width 332 height 15
click at [316, 307] on icon "button" at bounding box center [320, 309] width 16 height 16
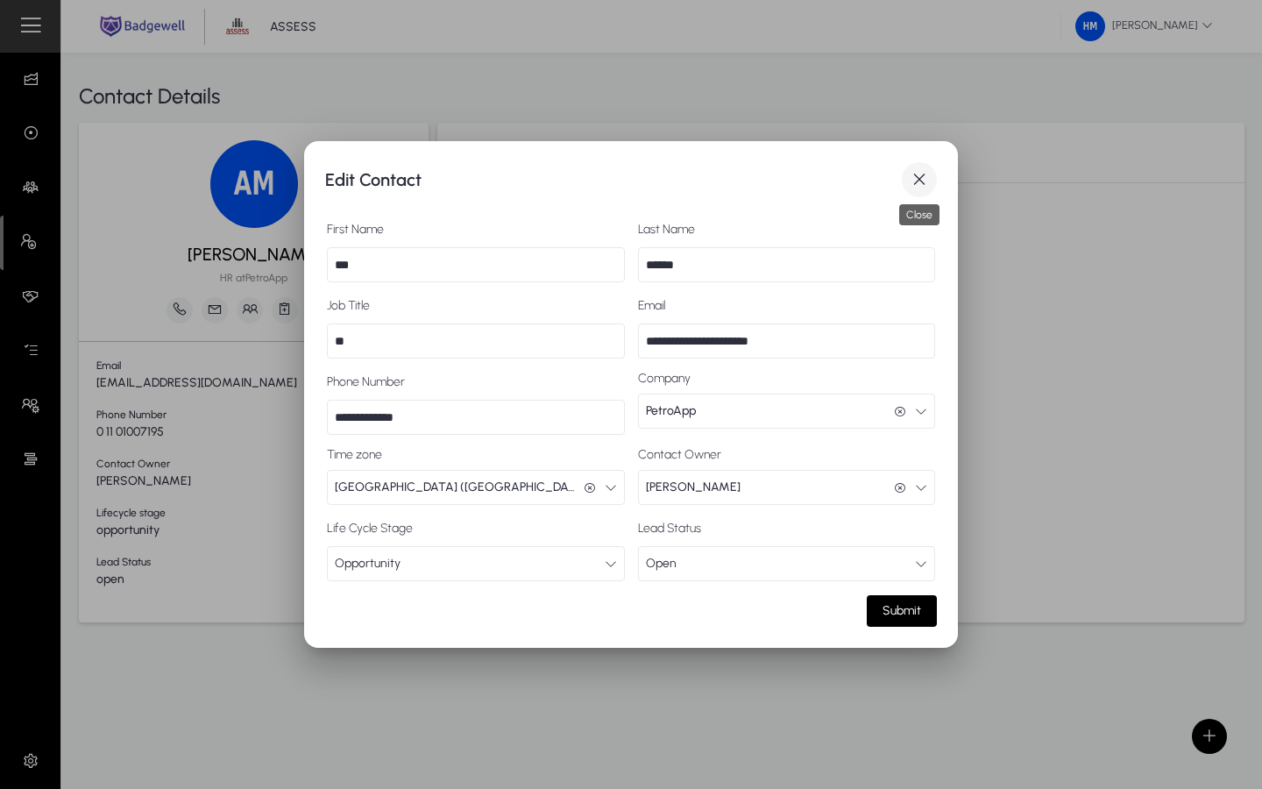
click at [775, 175] on span "button" at bounding box center [919, 179] width 35 height 35
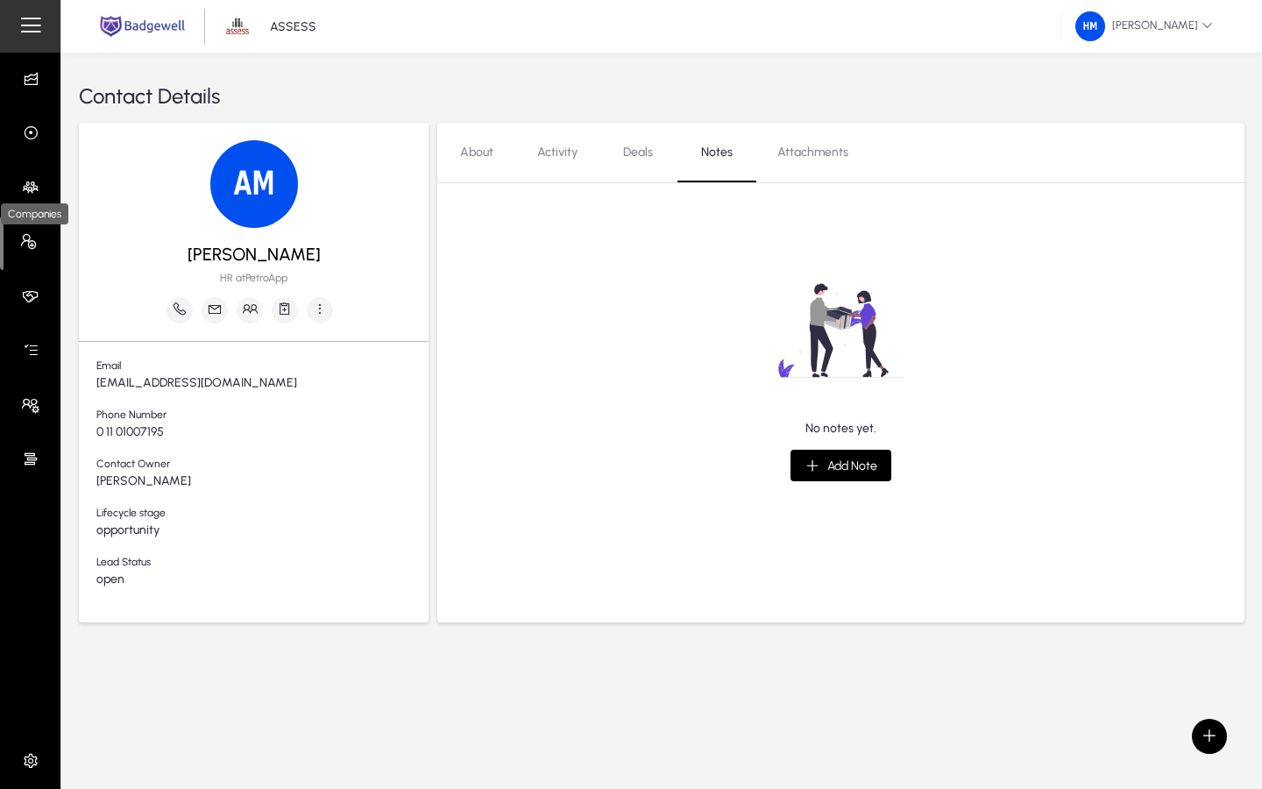
click at [26, 185] on icon at bounding box center [34, 188] width 25 height 18
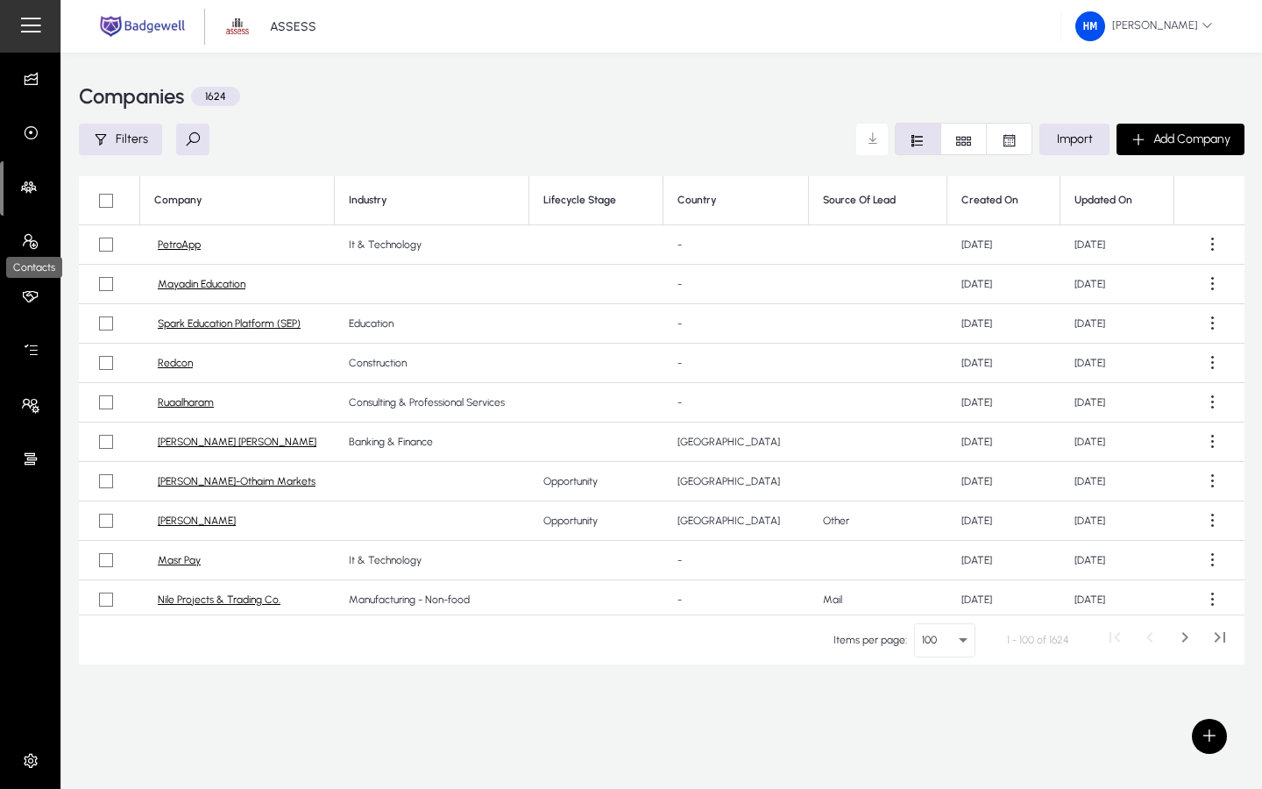
click at [25, 244] on icon at bounding box center [34, 242] width 25 height 18
